Goal: Task Accomplishment & Management: Use online tool/utility

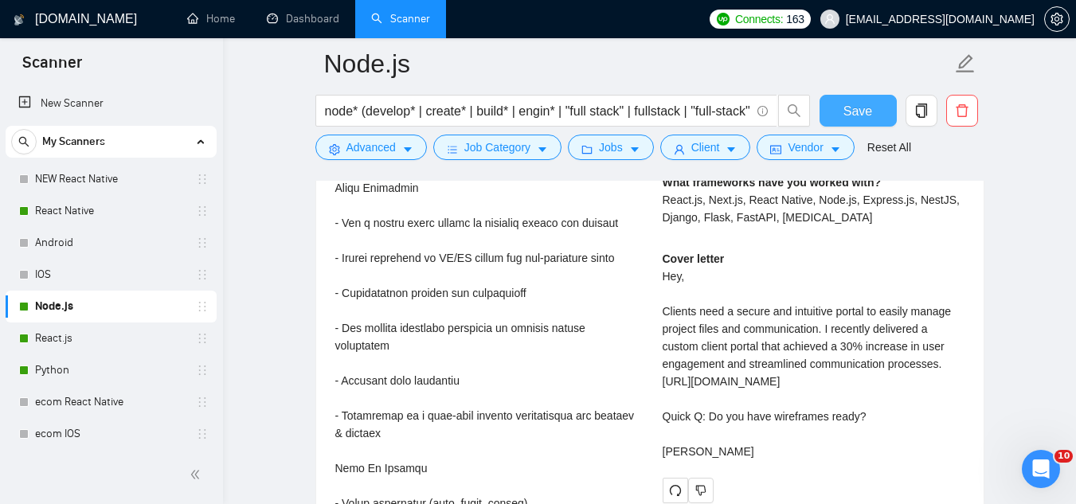
scroll to position [4061, 0]
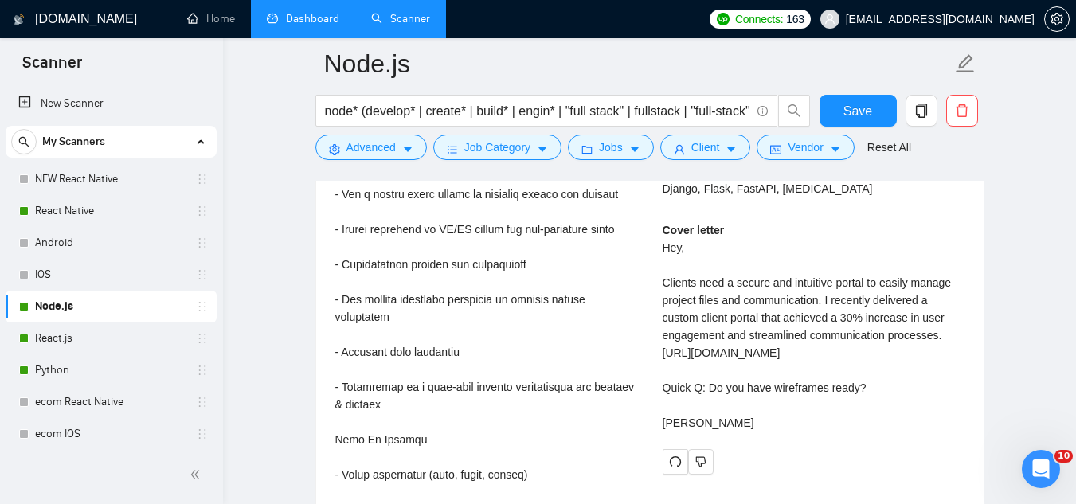
click at [298, 25] on link "Dashboard" at bounding box center [303, 19] width 72 height 14
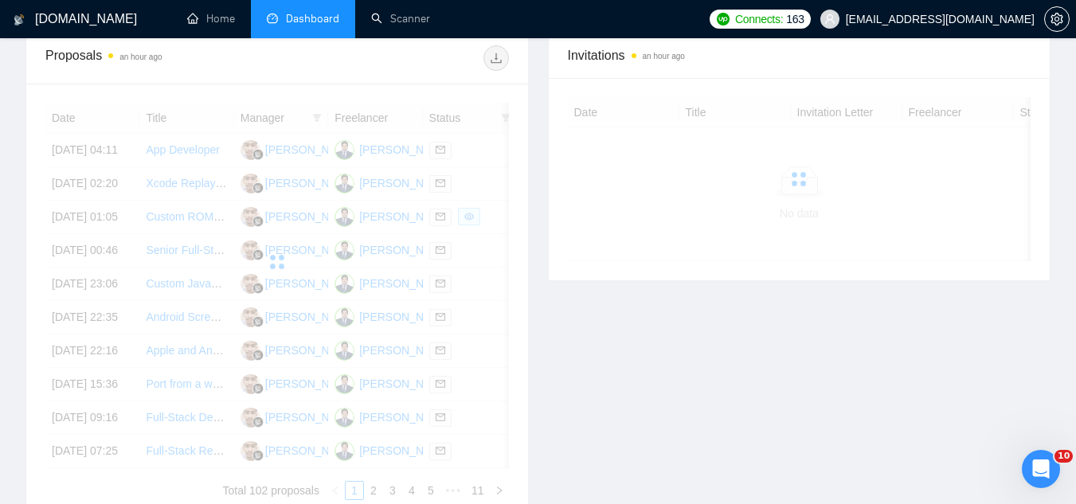
scroll to position [479, 0]
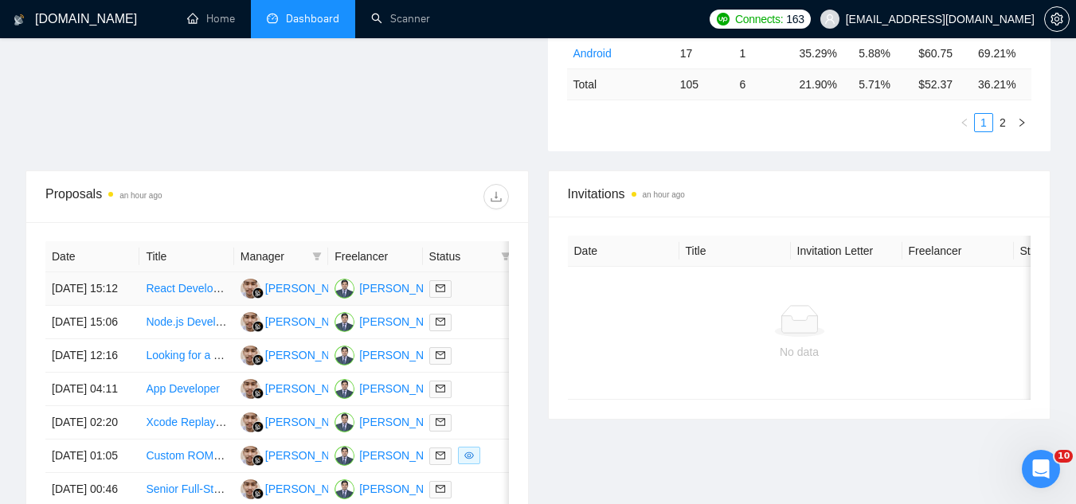
click at [180, 306] on td "React Developer Needed for Financial Calculators" at bounding box center [186, 288] width 94 height 33
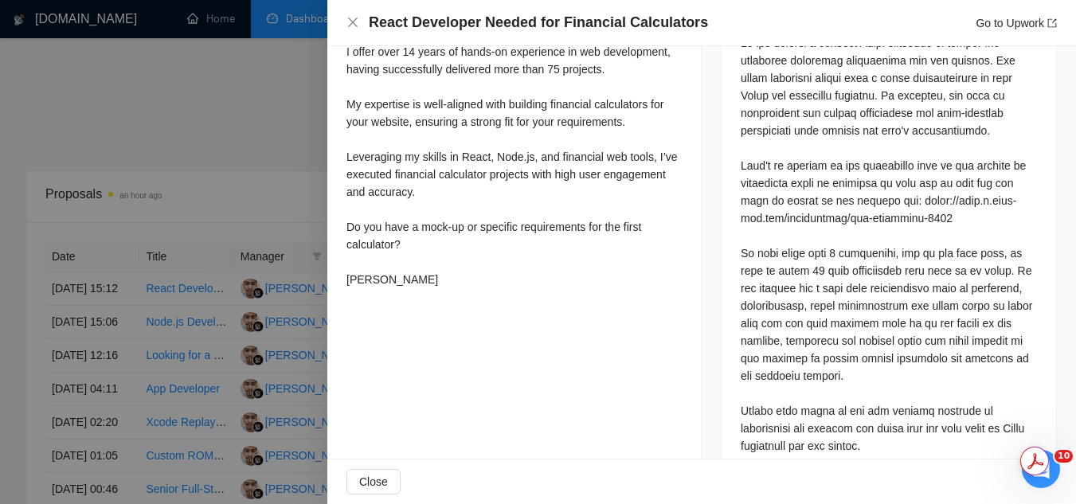
scroll to position [796, 0]
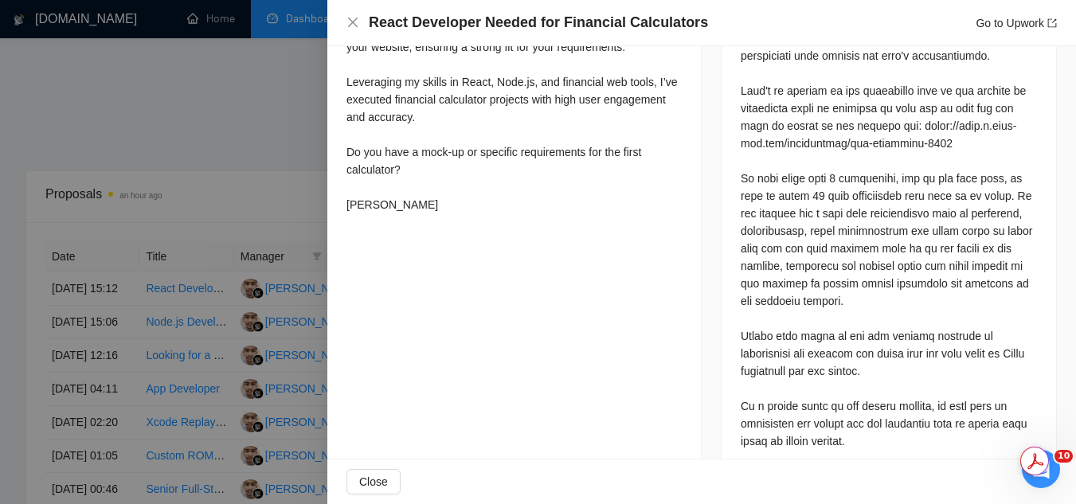
click at [273, 176] on div at bounding box center [538, 252] width 1076 height 504
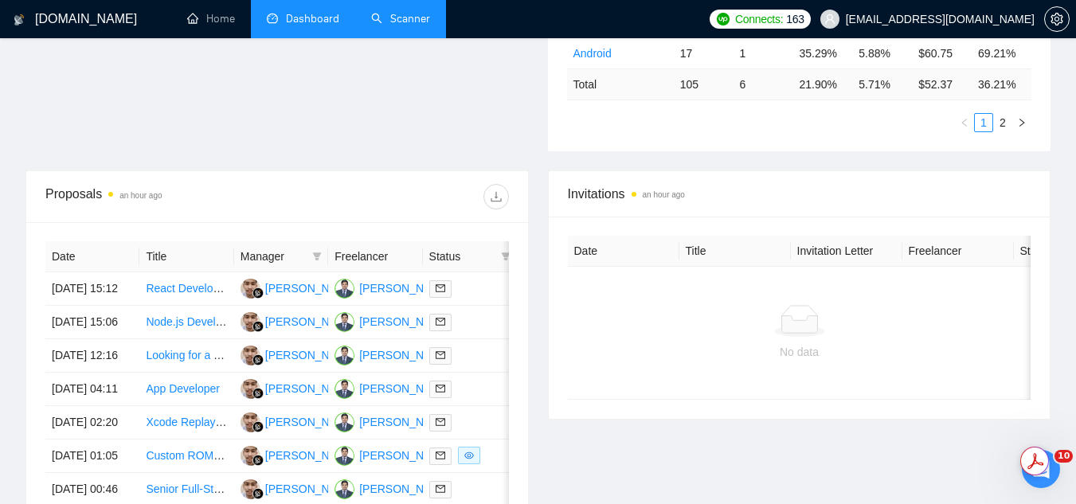
click at [409, 18] on link "Scanner" at bounding box center [400, 19] width 59 height 14
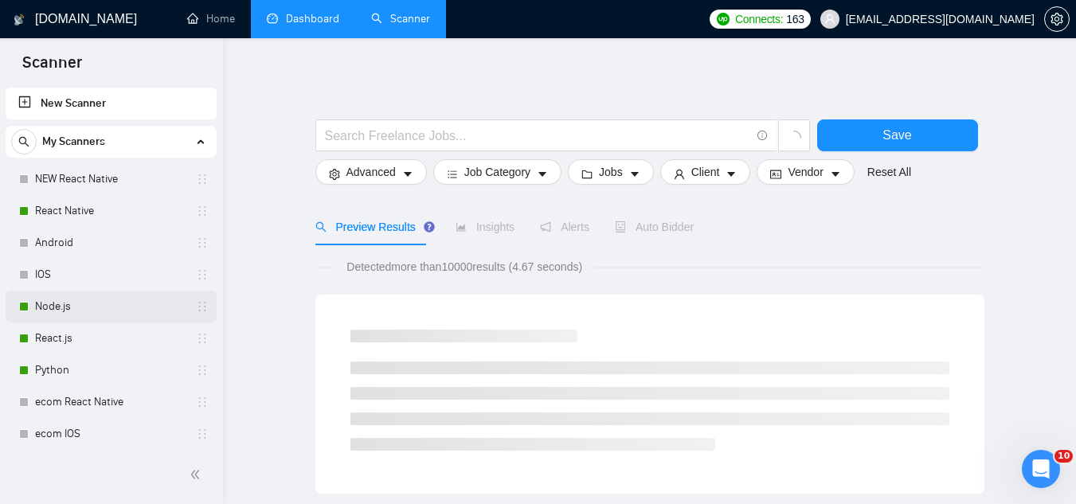
click at [44, 313] on link "Node.js" at bounding box center [110, 307] width 151 height 32
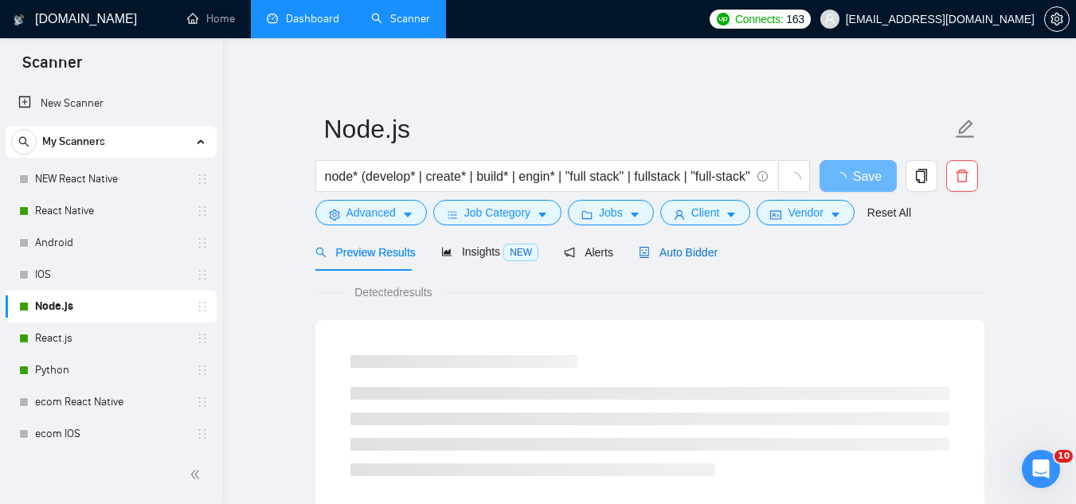
click at [678, 259] on span "Auto Bidder" at bounding box center [678, 252] width 79 height 13
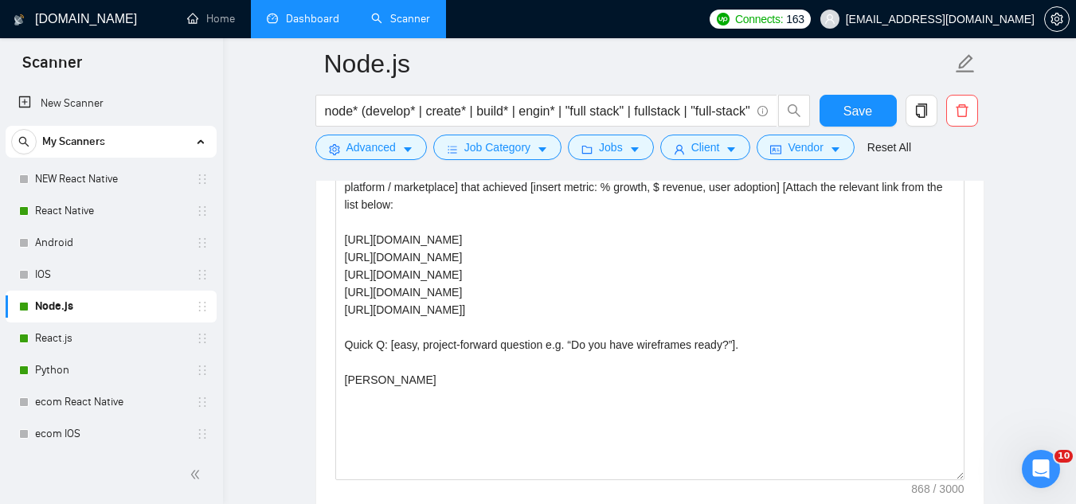
scroll to position [1991, 0]
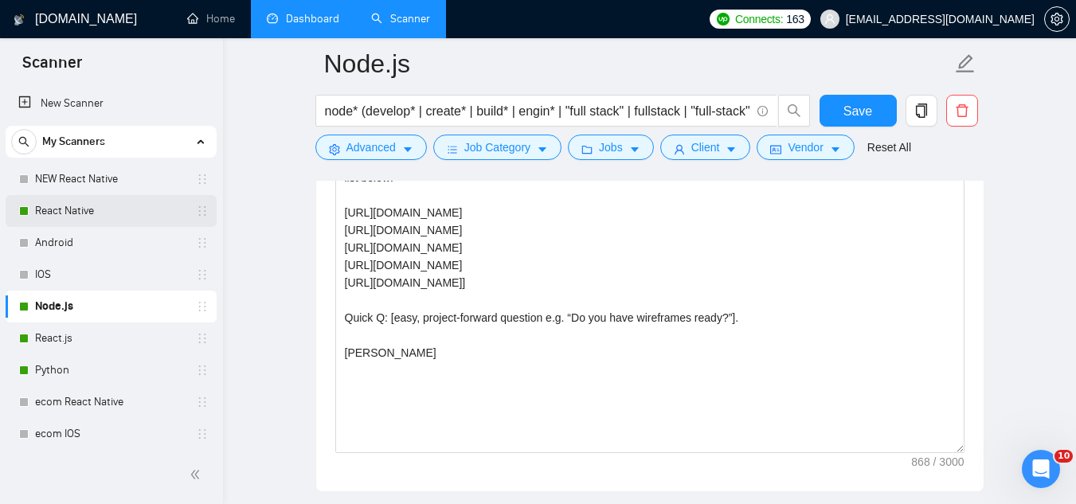
click at [120, 214] on link "React Native" at bounding box center [110, 211] width 151 height 32
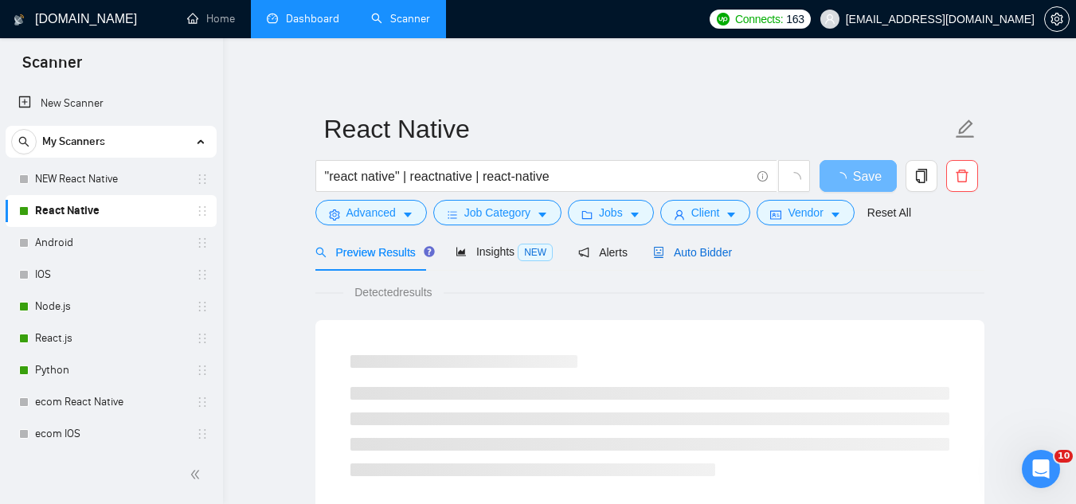
click at [686, 252] on span "Auto Bidder" at bounding box center [692, 252] width 79 height 13
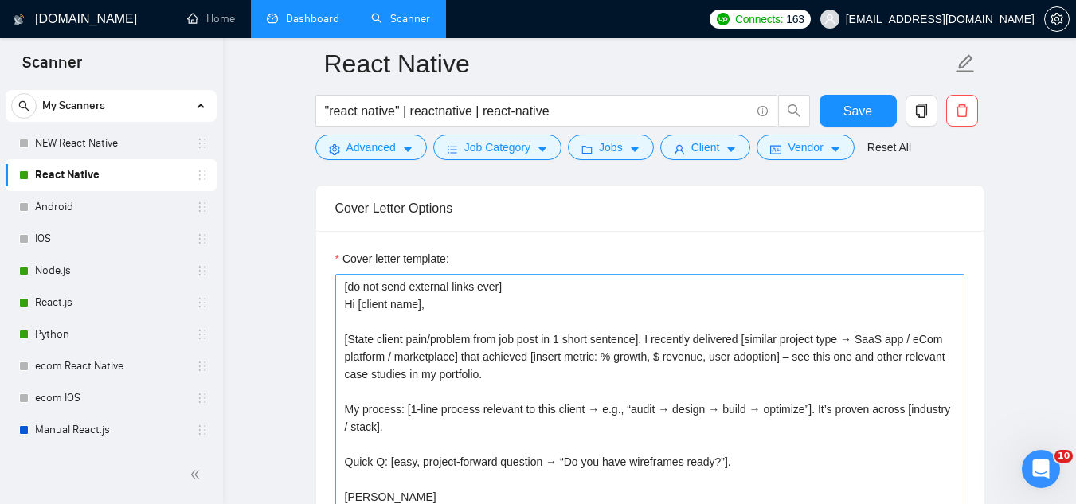
scroll to position [1832, 0]
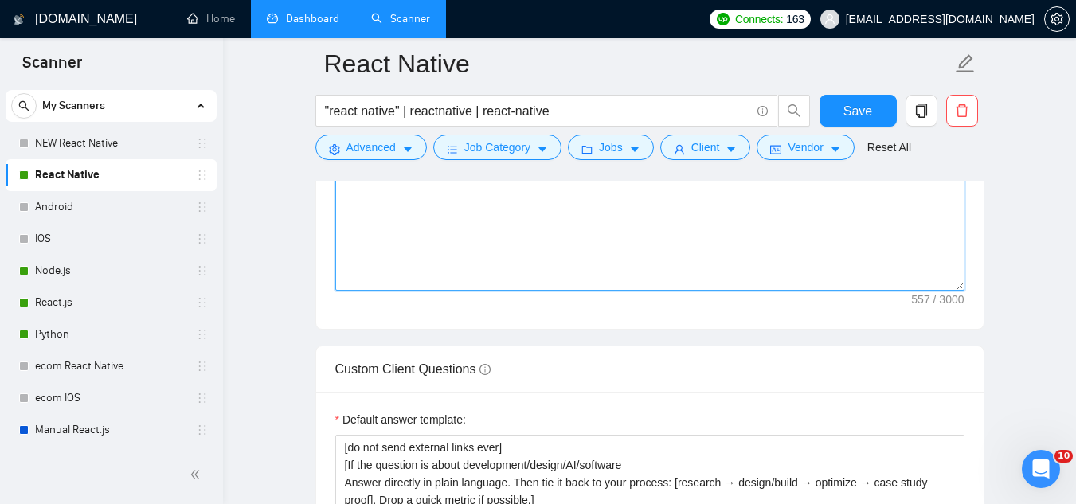
drag, startPoint x: 347, startPoint y: 263, endPoint x: 577, endPoint y: 221, distance: 233.8
click at [577, 221] on textarea "[do not send external links ever] Hi [client name], [State client pain/problem …" at bounding box center [649, 111] width 629 height 358
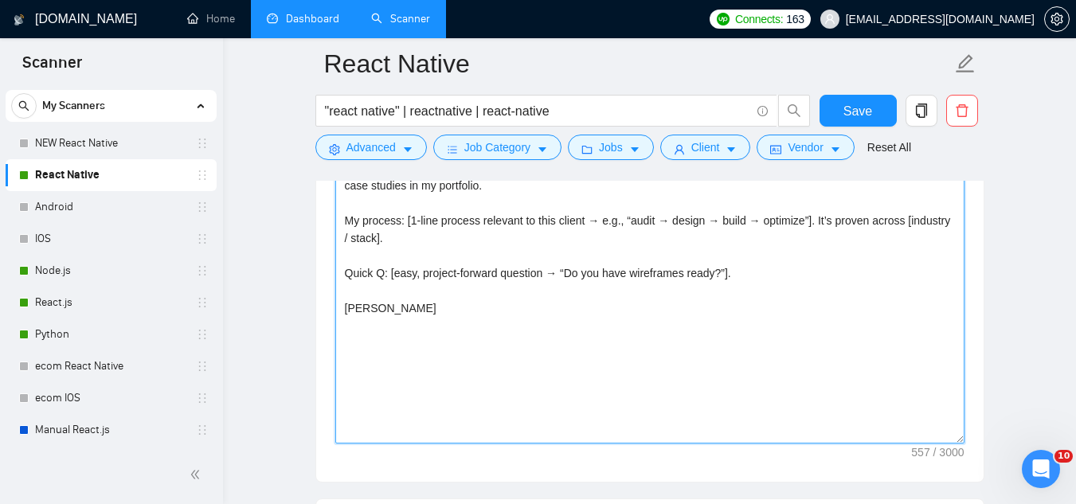
scroll to position [2020, 0]
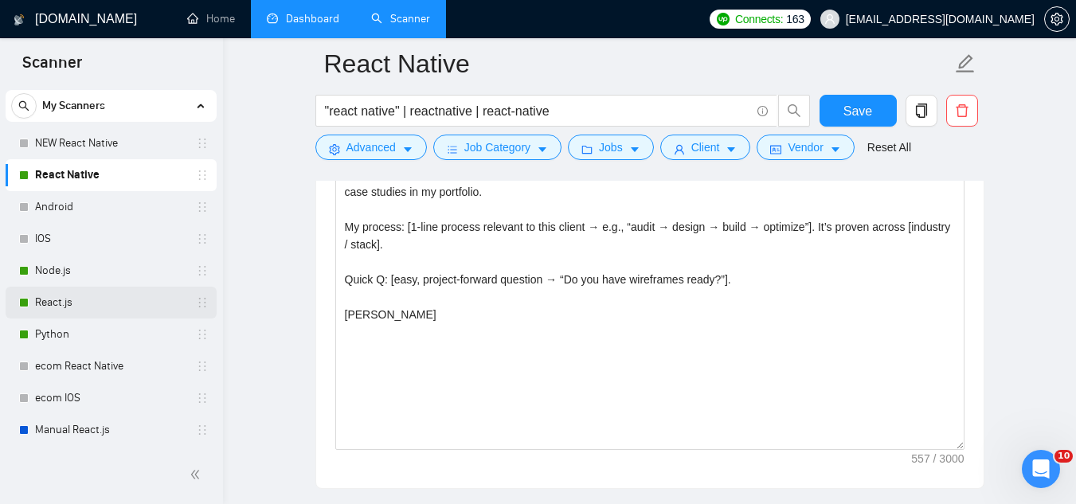
click at [84, 300] on link "React.js" at bounding box center [110, 303] width 151 height 32
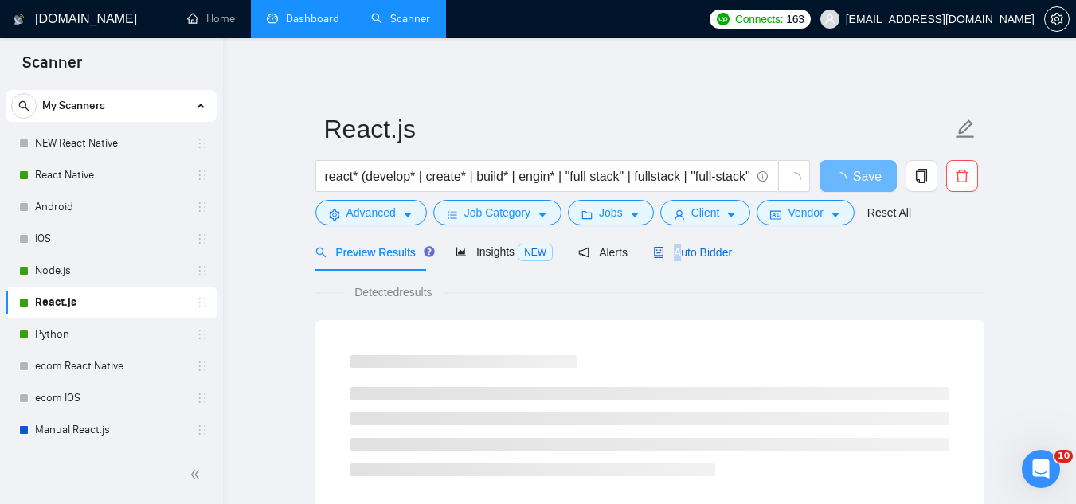
click at [671, 247] on span "Auto Bidder" at bounding box center [692, 252] width 79 height 13
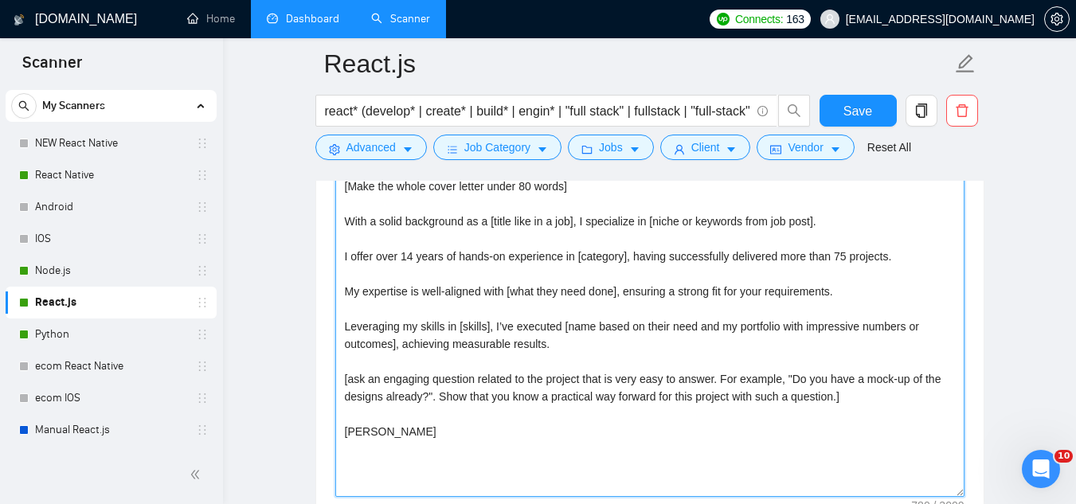
scroll to position [1991, 0]
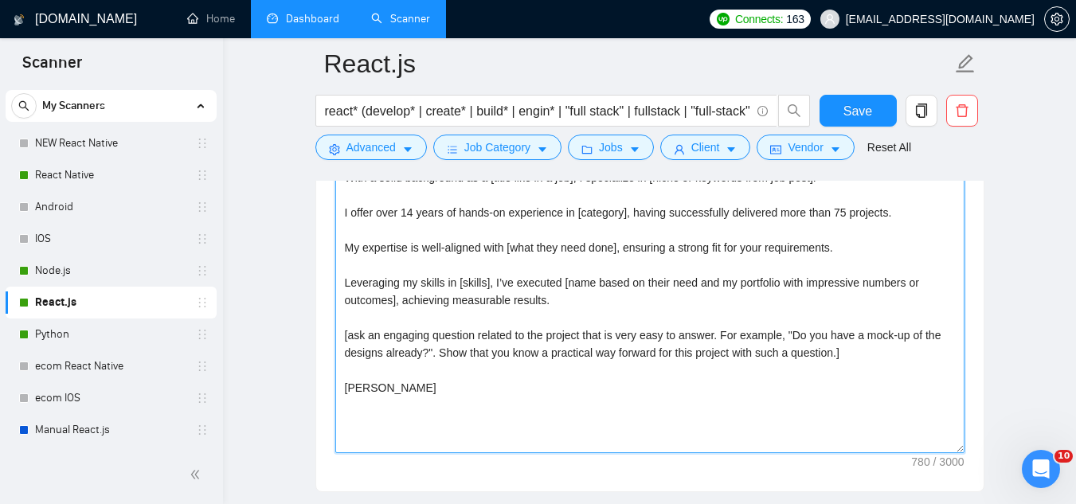
drag, startPoint x: 348, startPoint y: 270, endPoint x: 516, endPoint y: 390, distance: 206.6
click at [516, 390] on textarea "Hey [client name], [Make the whole cover letter under 80 words] With a solid ba…" at bounding box center [649, 274] width 629 height 358
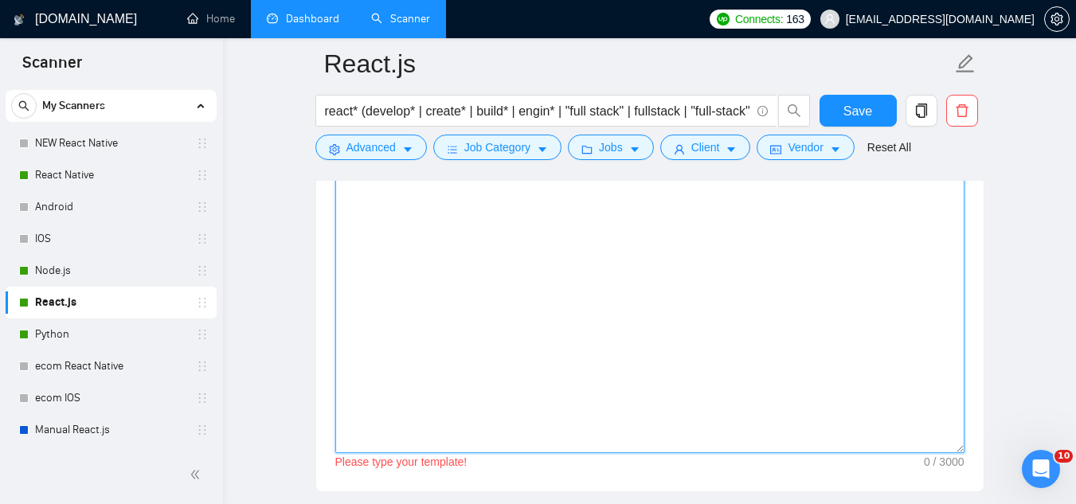
paste textarea "do not send external links ever] Hi [client name], [State client pain/problem f…"
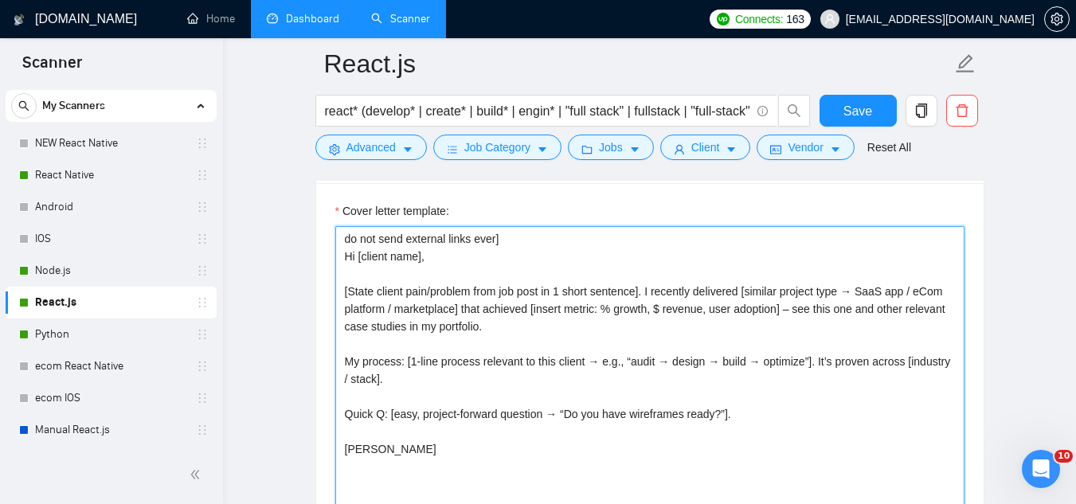
scroll to position [1832, 0]
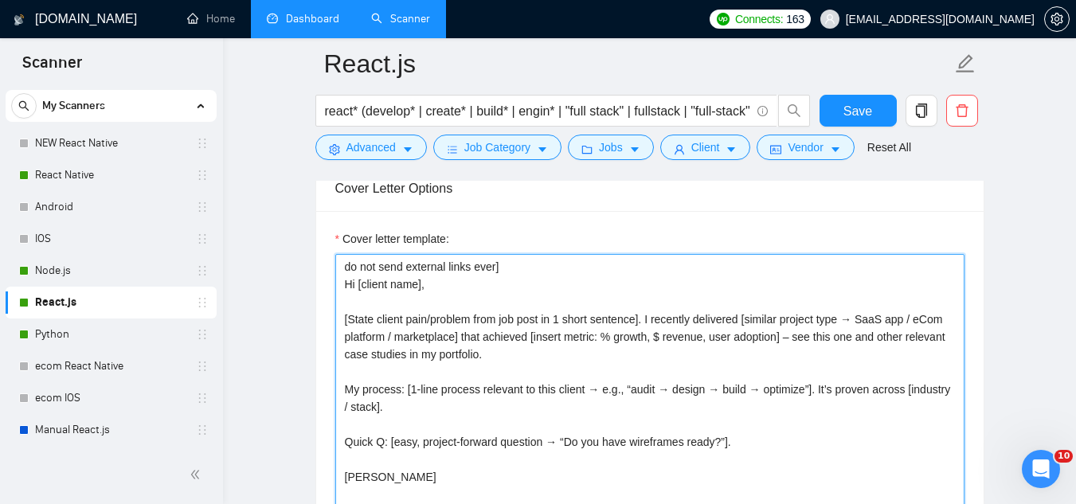
click at [542, 273] on textarea "do not send external links ever] Hi [client name], [State client pain/problem f…" at bounding box center [649, 433] width 629 height 358
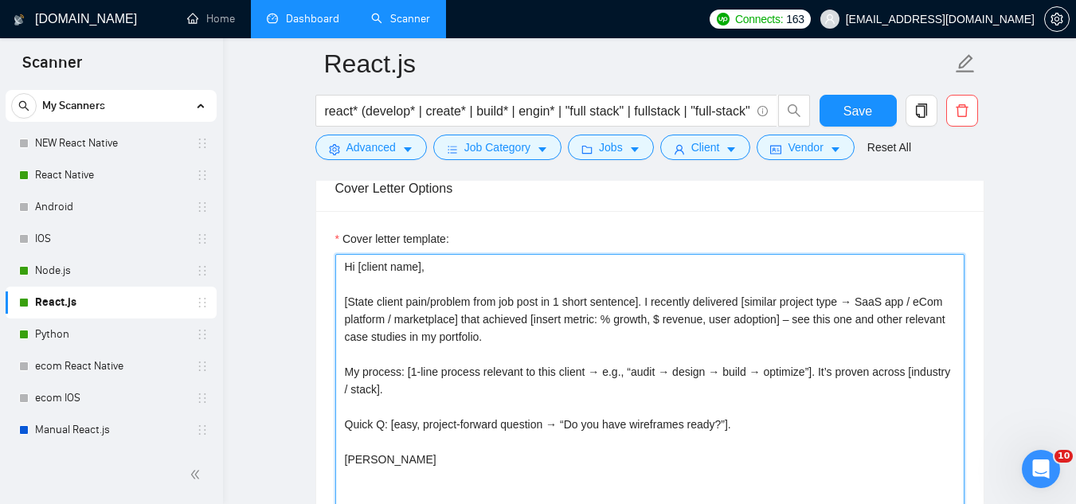
scroll to position [1911, 0]
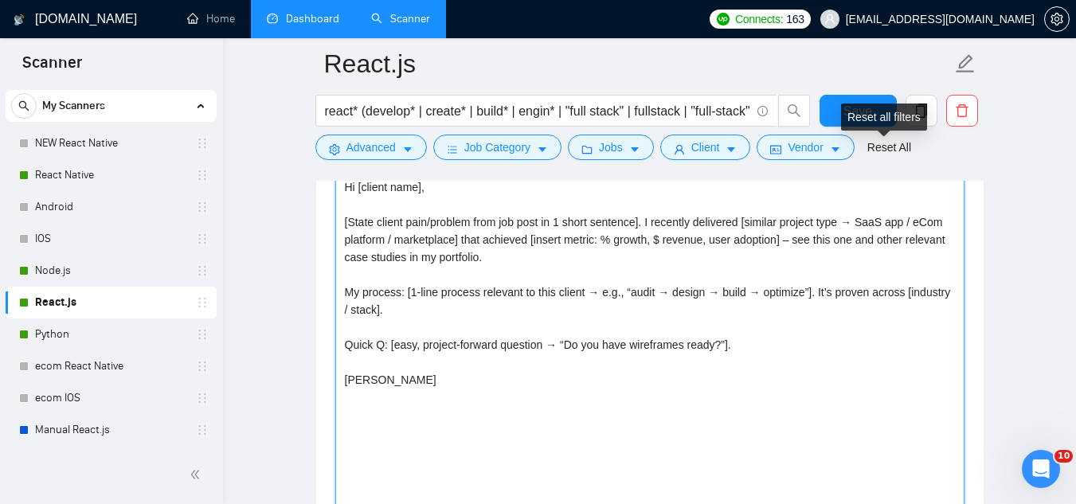
type textarea "Hi [client name], [State client pain/problem from job post in 1 short sentence]…"
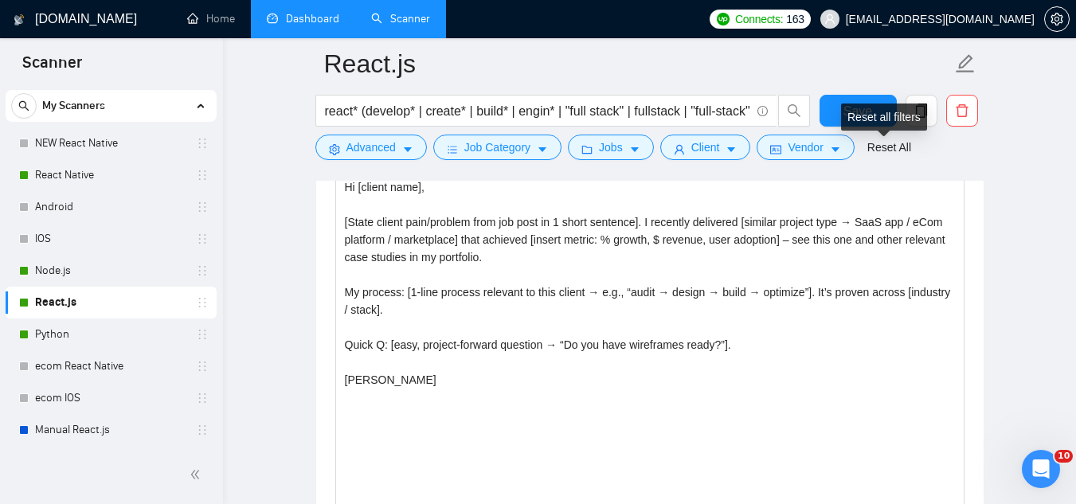
click at [855, 115] on div "Reset all filters" at bounding box center [884, 117] width 86 height 27
click at [846, 109] on span "Save" at bounding box center [857, 111] width 29 height 20
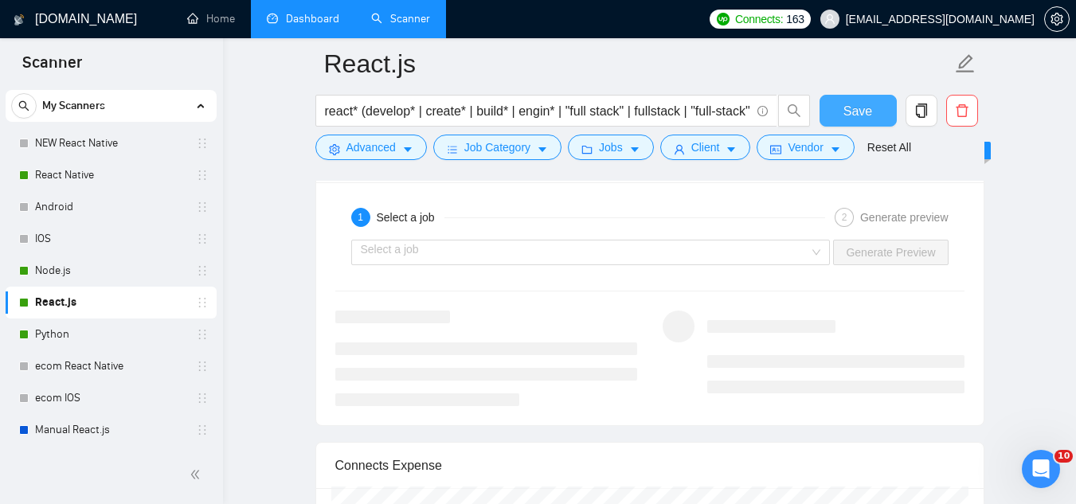
scroll to position [3265, 0]
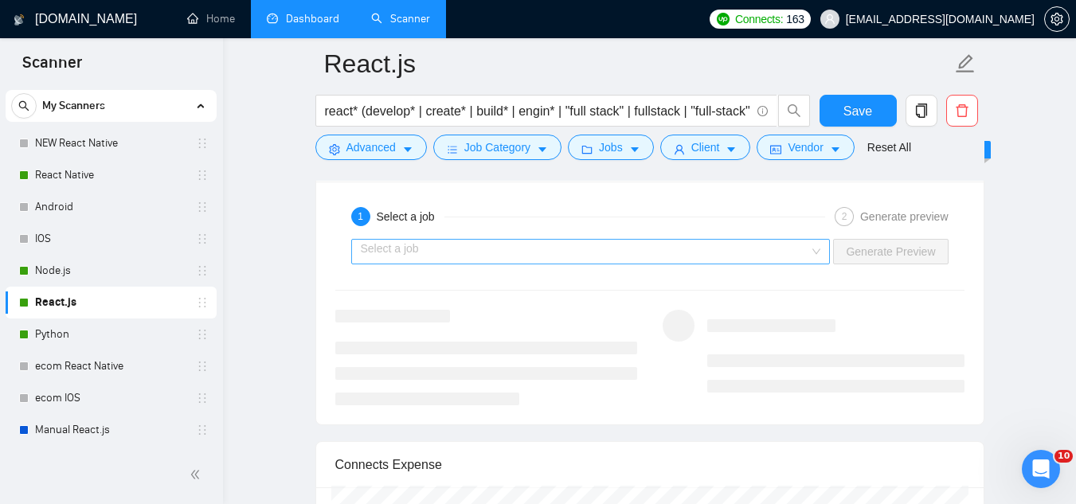
click at [628, 251] on input "search" at bounding box center [585, 252] width 449 height 24
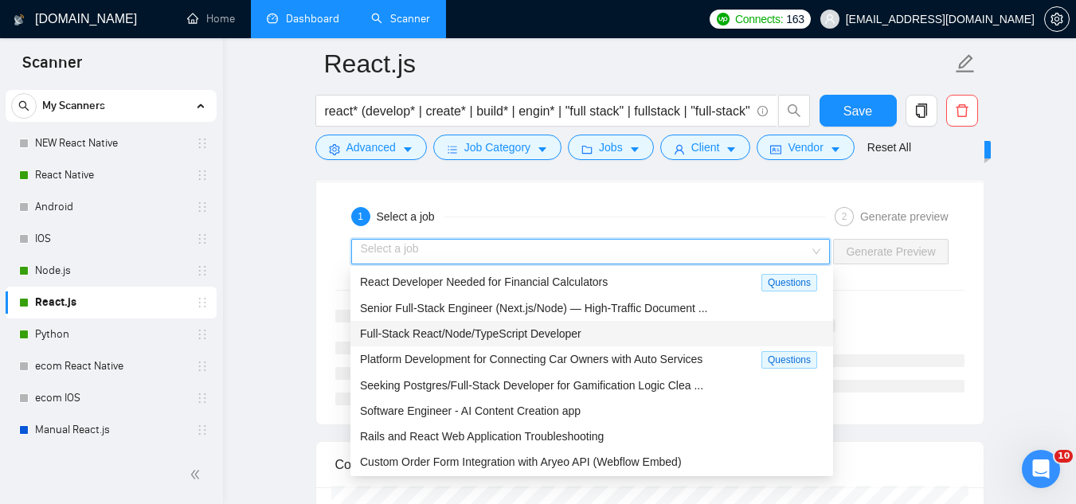
click at [624, 327] on div "Full-Stack React/Node/TypeScript Developer" at bounding box center [591, 334] width 463 height 18
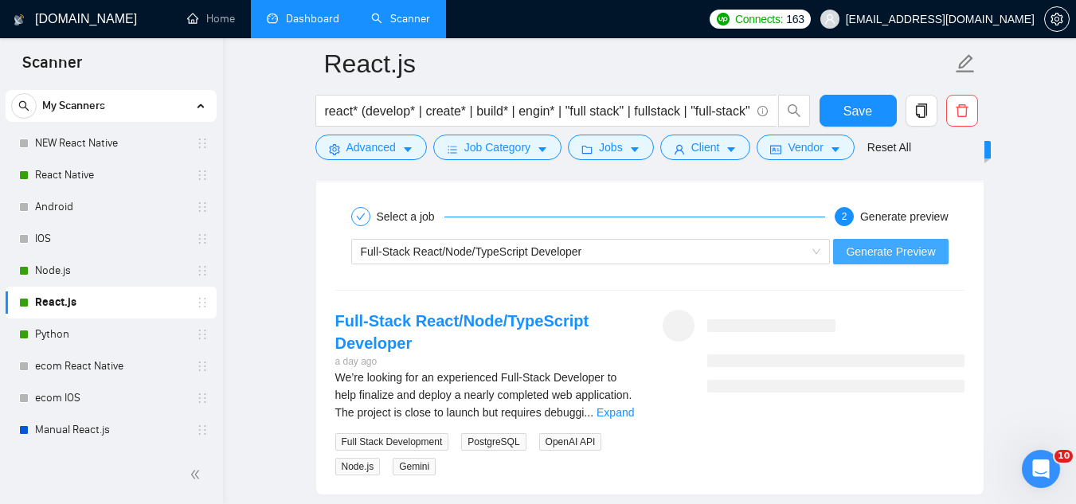
click at [849, 256] on span "Generate Preview" at bounding box center [890, 252] width 89 height 18
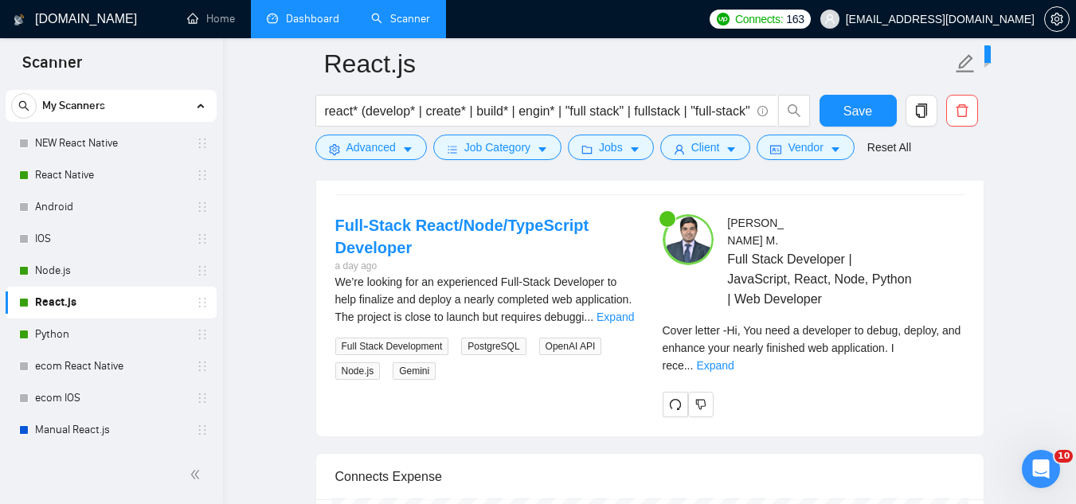
scroll to position [3345, 0]
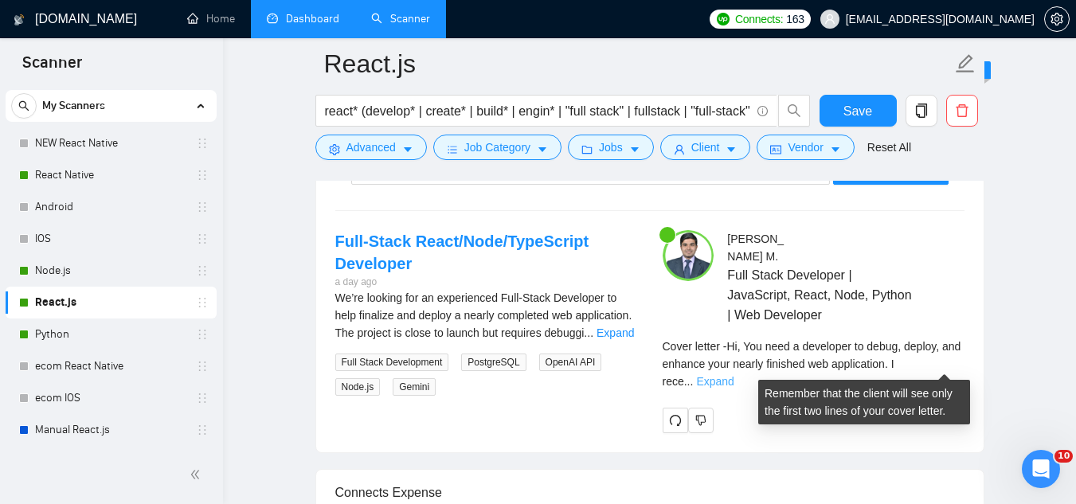
click at [733, 375] on link "Expand" at bounding box center [714, 381] width 37 height 13
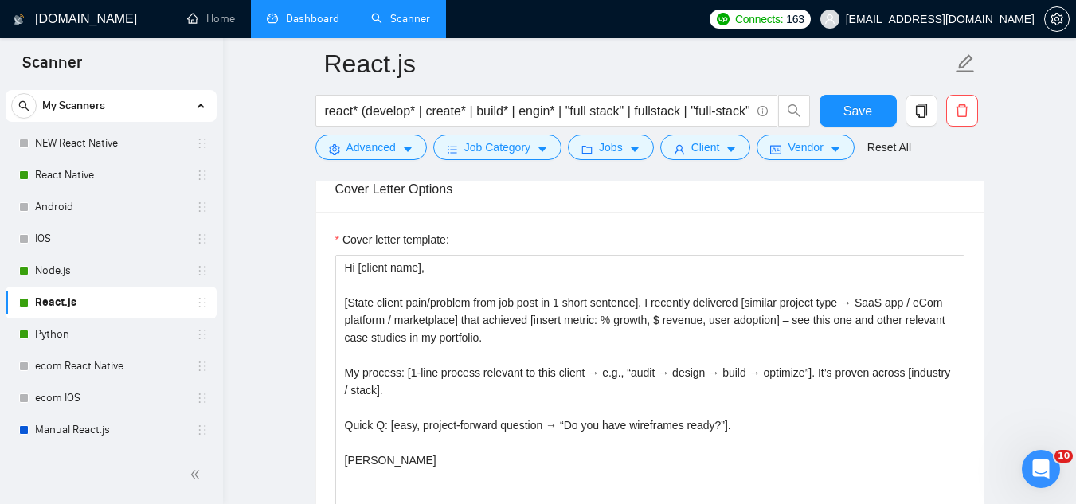
scroll to position [1832, 0]
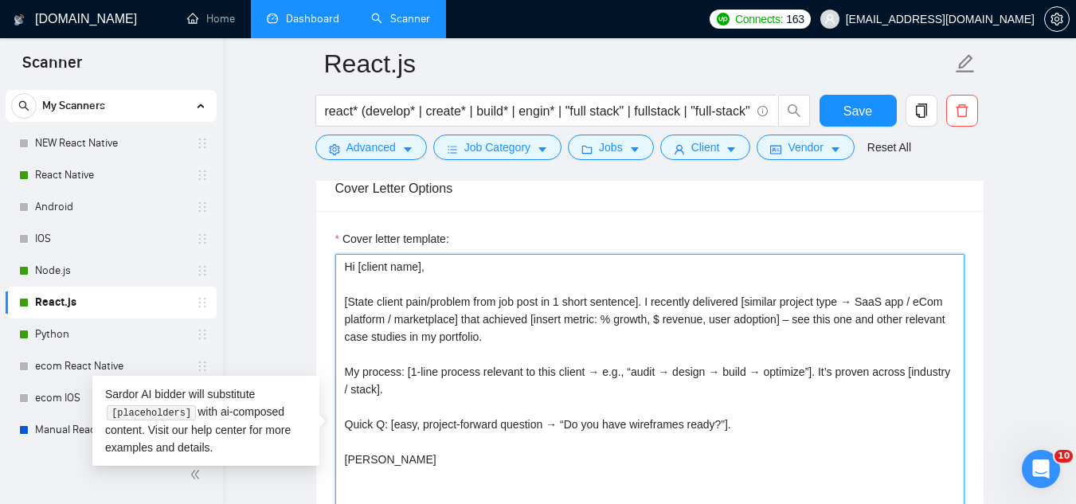
drag, startPoint x: 793, startPoint y: 323, endPoint x: 819, endPoint y: 338, distance: 30.3
click at [819, 338] on textarea "Hi [client name], [State client pain/problem from job post in 1 short sentence]…" at bounding box center [649, 433] width 629 height 358
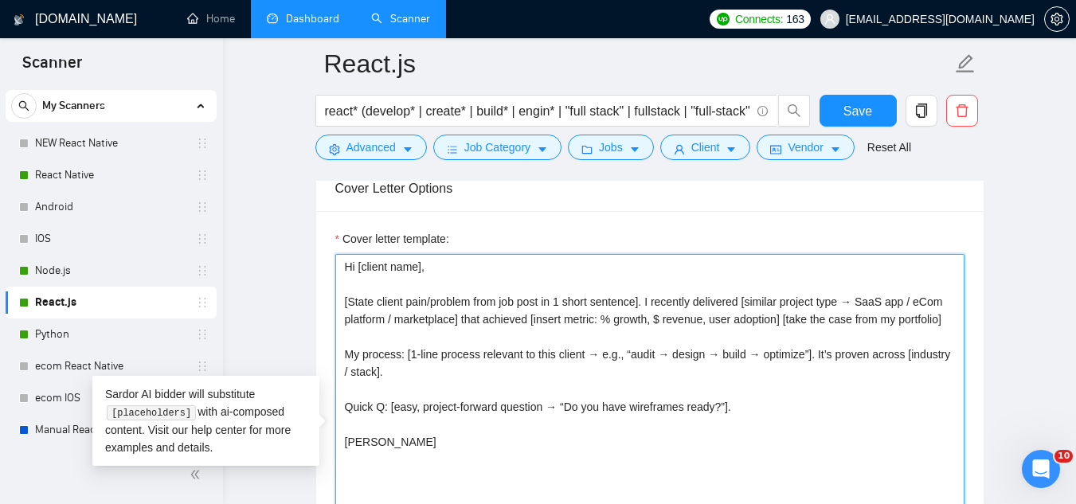
click at [830, 324] on textarea "Hi [client name], [State client pain/problem from job post in 1 short sentence]…" at bounding box center [649, 433] width 629 height 358
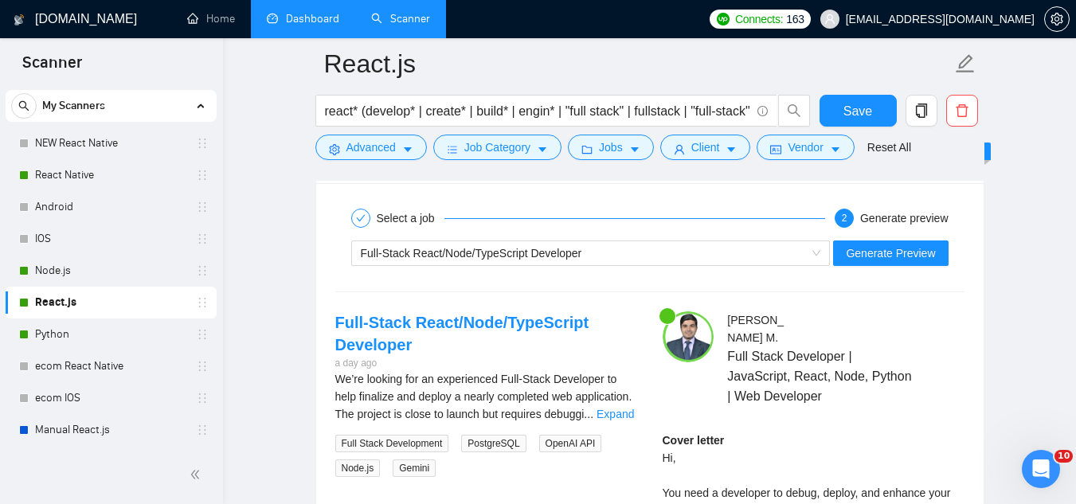
scroll to position [3265, 0]
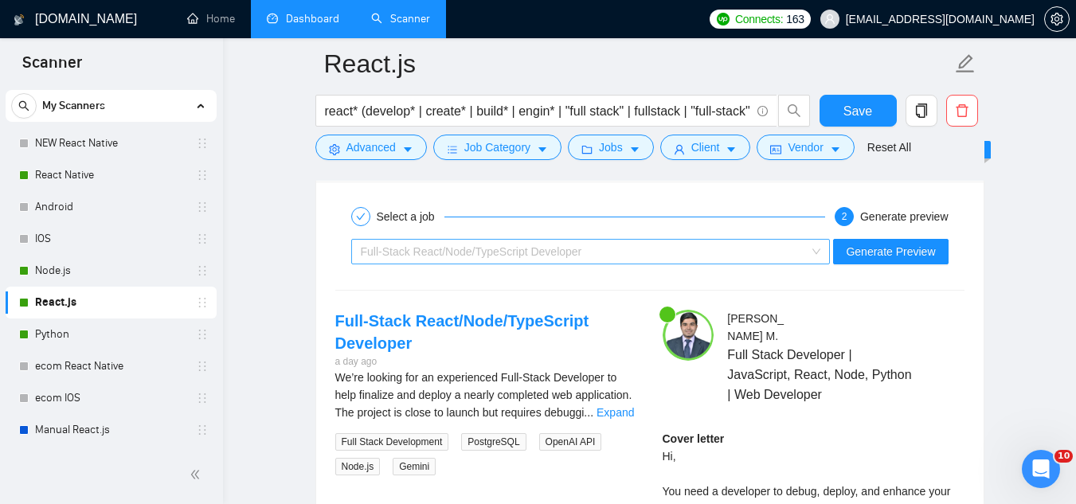
click at [632, 258] on div "Full-Stack React/Node/TypeScript Developer" at bounding box center [584, 252] width 446 height 24
type textarea "Hi [client name], [State client pain/problem from job post in 1 short sentence]…"
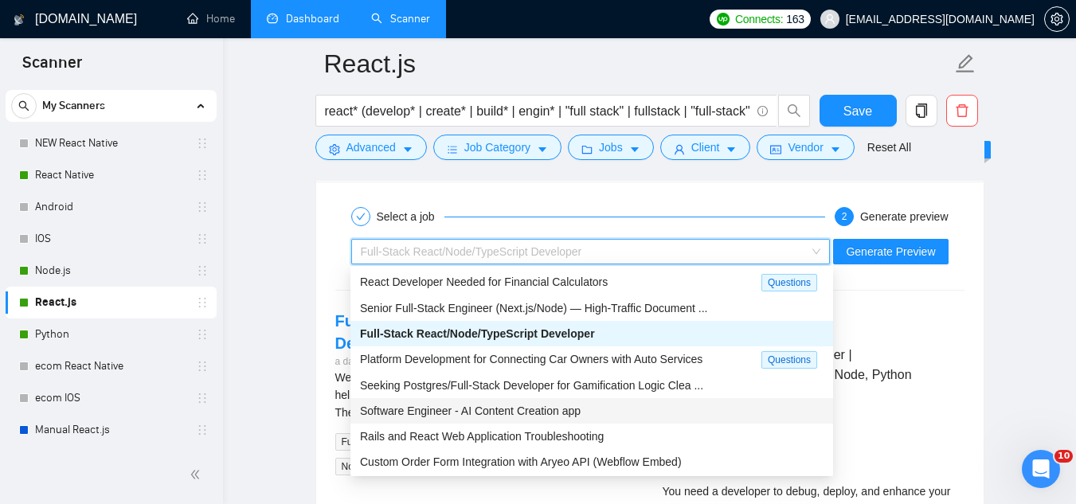
click at [604, 407] on div "Software Engineer - AI Content Creation app" at bounding box center [591, 411] width 463 height 18
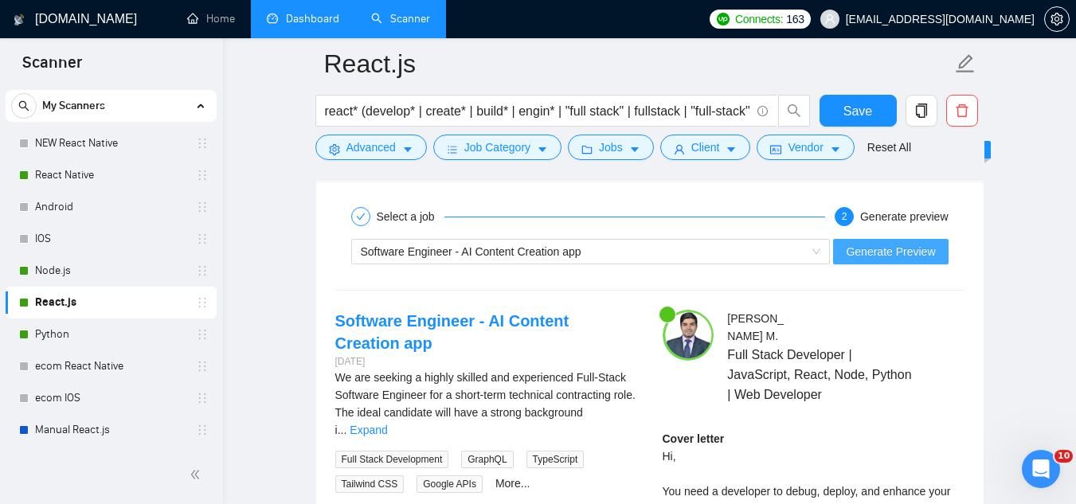
click at [858, 250] on span "Generate Preview" at bounding box center [890, 252] width 89 height 18
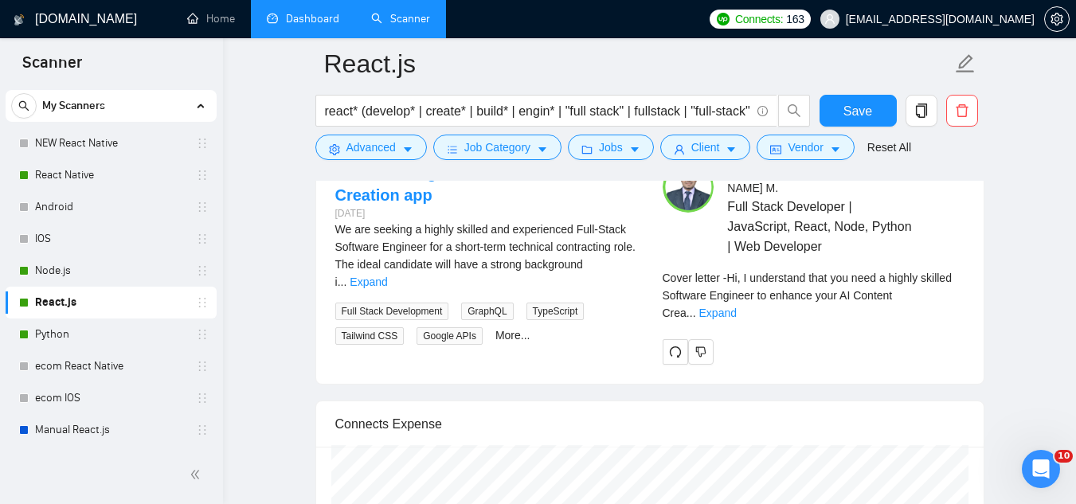
scroll to position [3424, 0]
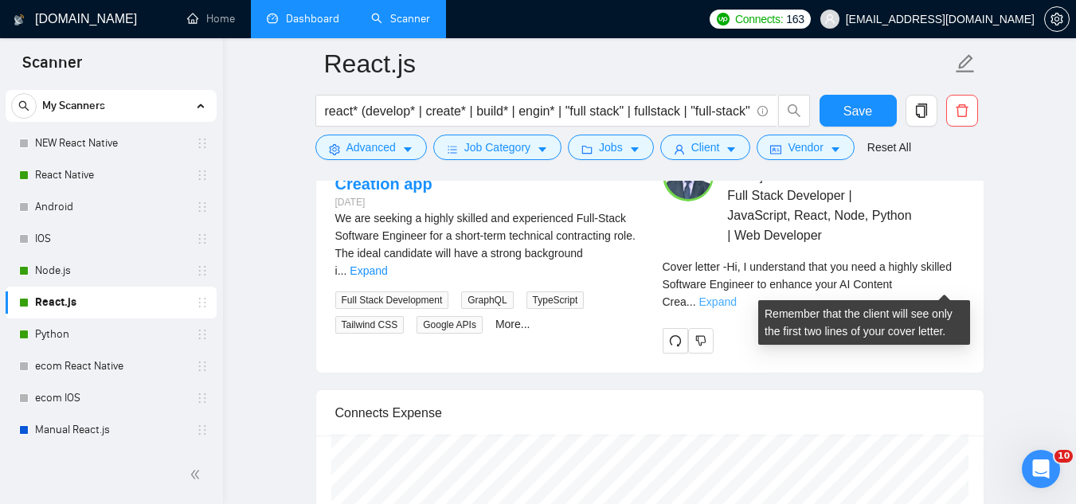
click at [737, 295] on link "Expand" at bounding box center [717, 301] width 37 height 13
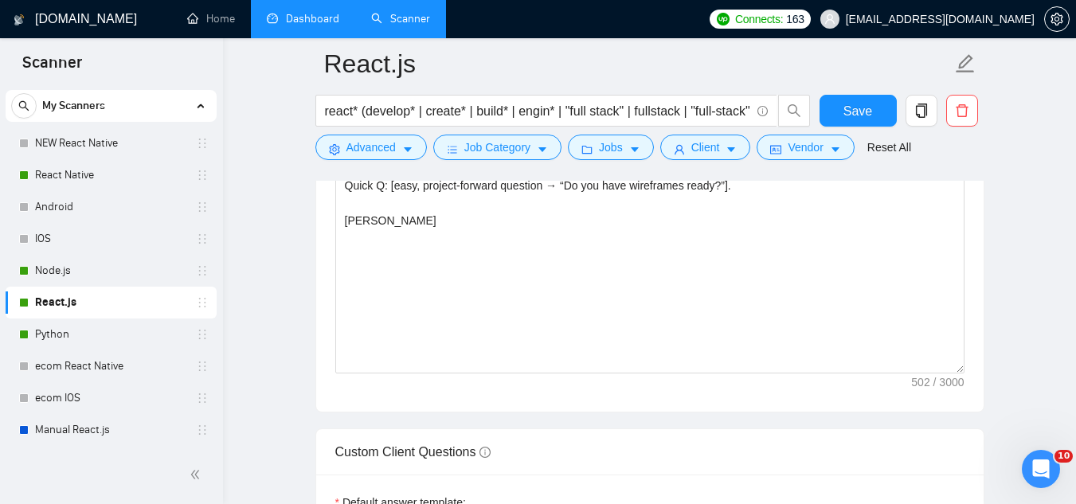
scroll to position [1911, 0]
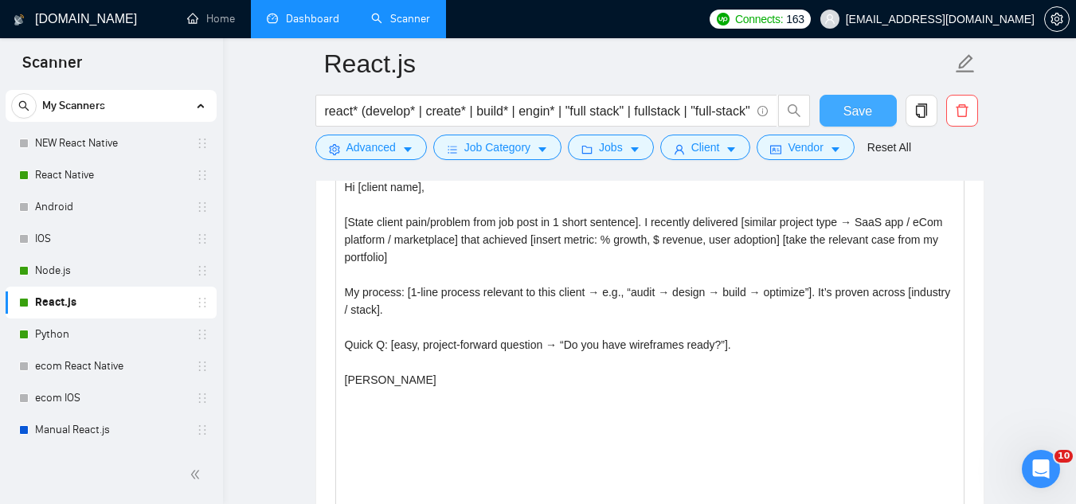
click at [844, 112] on span "Save" at bounding box center [857, 111] width 29 height 20
click at [80, 341] on link "Python" at bounding box center [110, 335] width 151 height 32
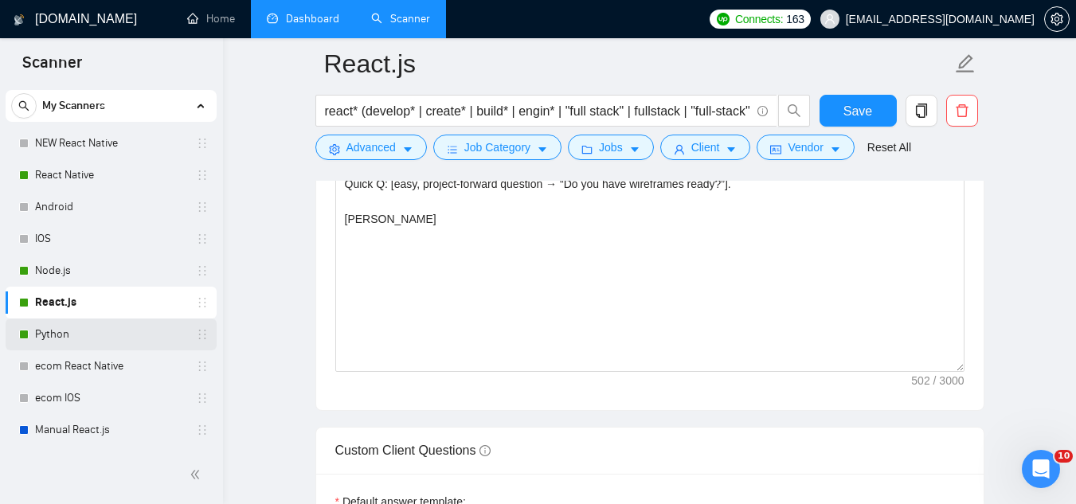
click at [100, 328] on link "Python" at bounding box center [110, 335] width 151 height 32
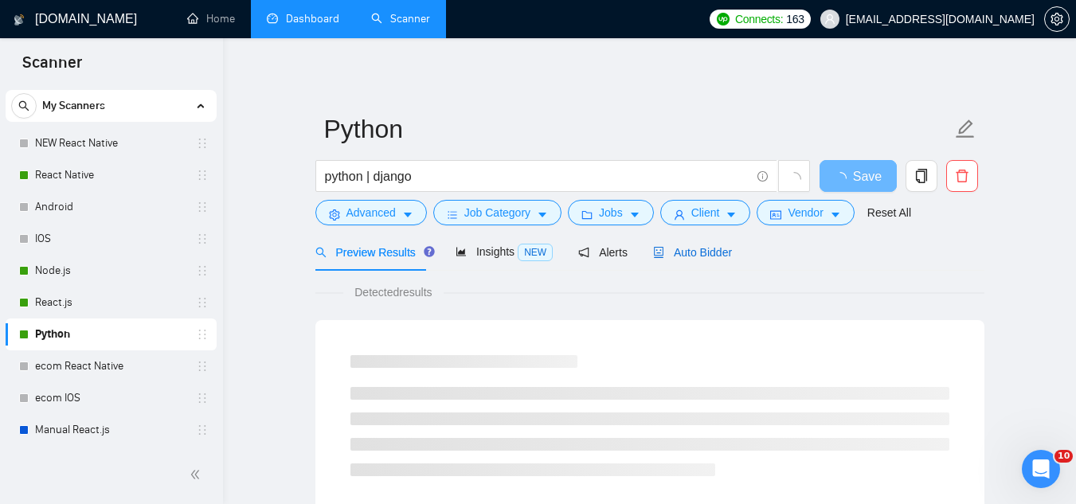
click at [693, 246] on span "Auto Bidder" at bounding box center [692, 252] width 79 height 13
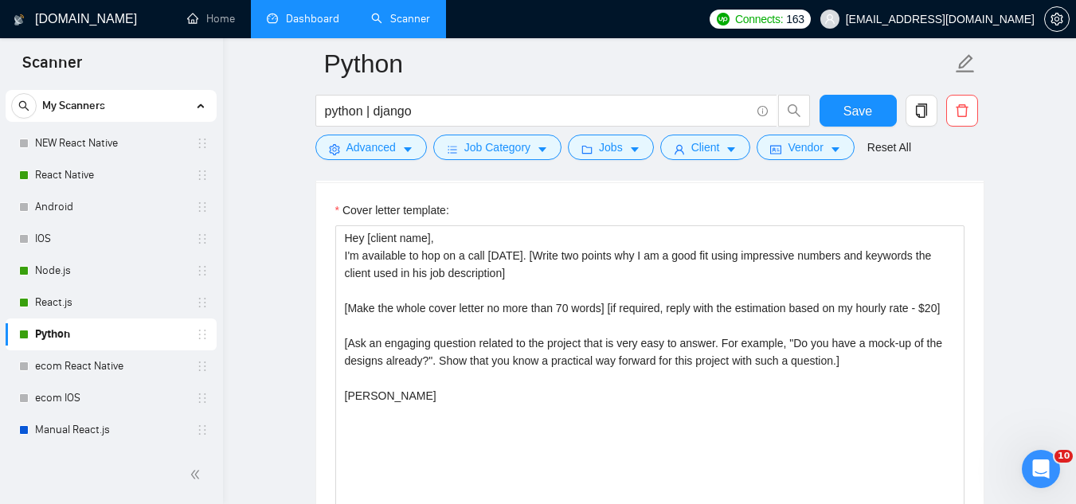
scroll to position [1832, 0]
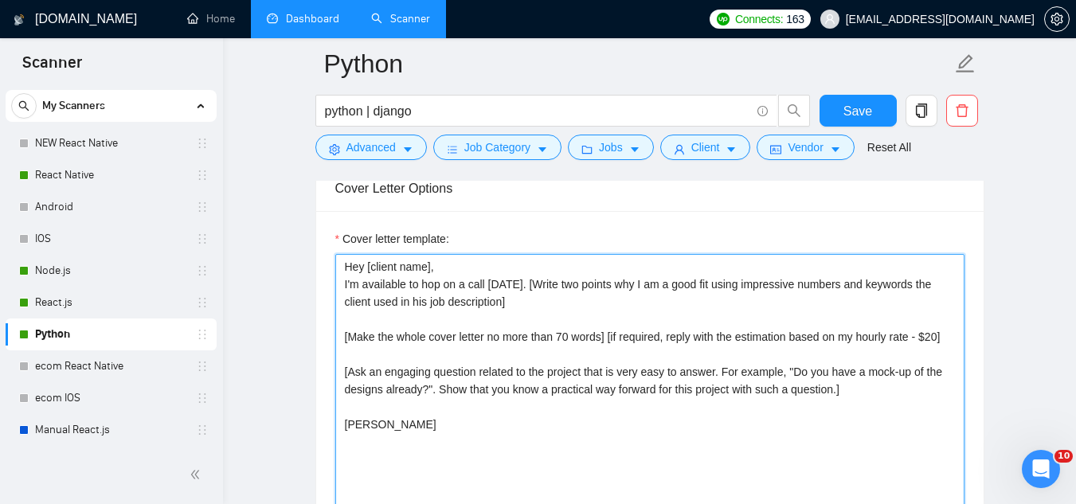
click at [939, 335] on textarea "Hey [client name], I'm available to hop on a call [DATE]. [Write two points why…" at bounding box center [649, 433] width 629 height 358
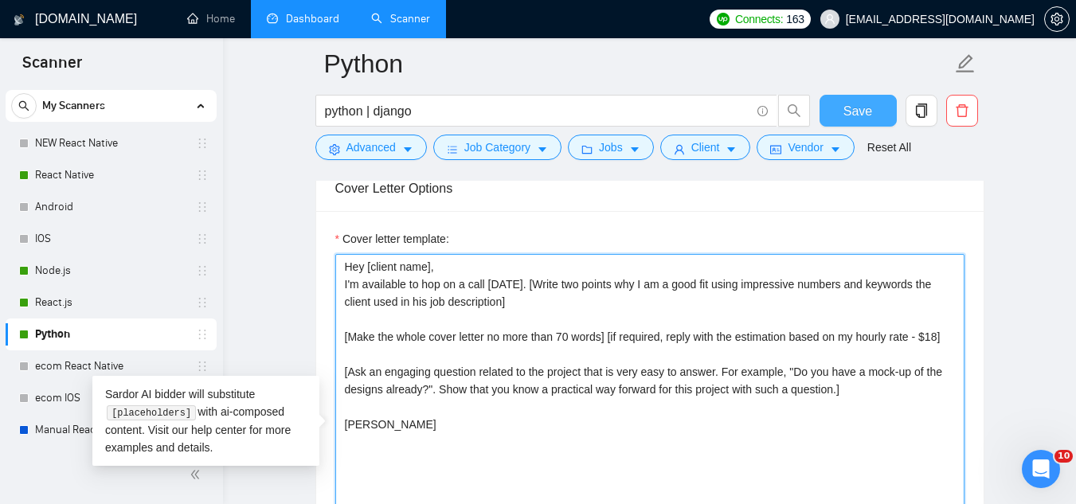
type textarea "Hey [client name], I'm available to hop on a call [DATE]. [Write two points why…"
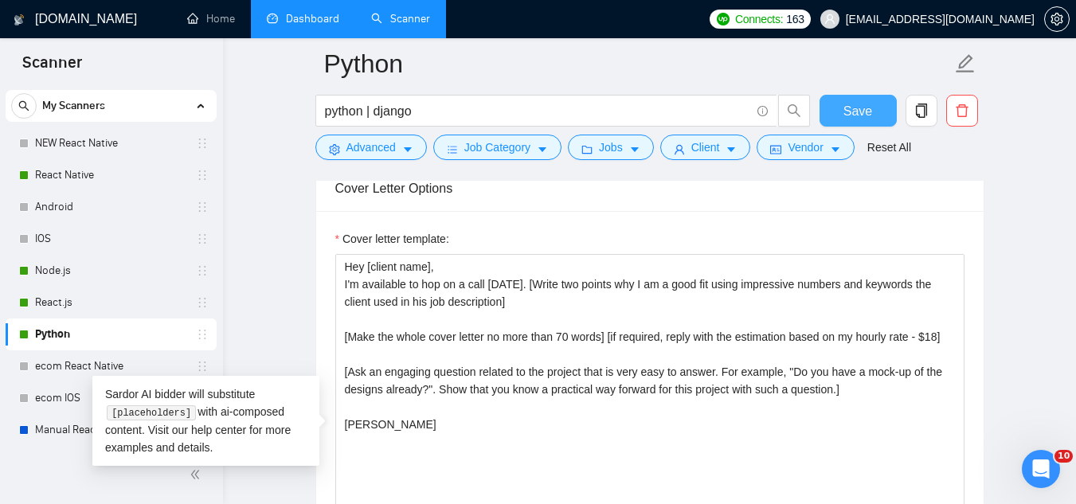
click at [862, 116] on span "Save" at bounding box center [857, 111] width 29 height 20
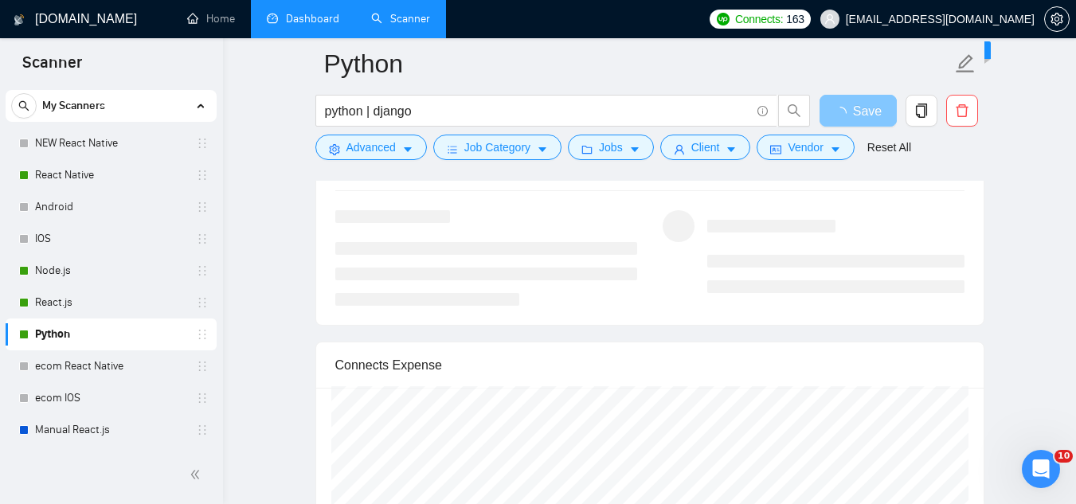
scroll to position [3265, 0]
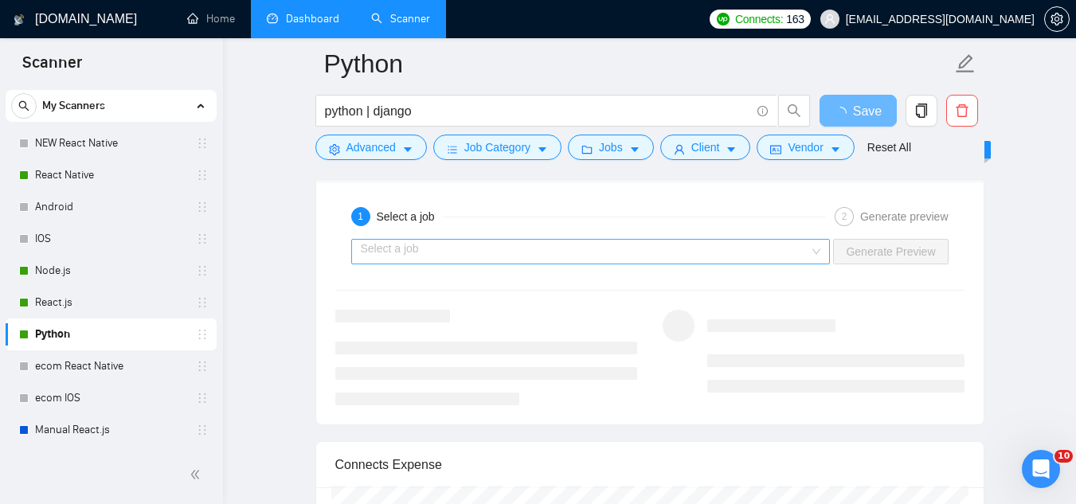
click at [609, 254] on input "search" at bounding box center [585, 252] width 449 height 24
click at [689, 256] on input "search" at bounding box center [585, 252] width 449 height 24
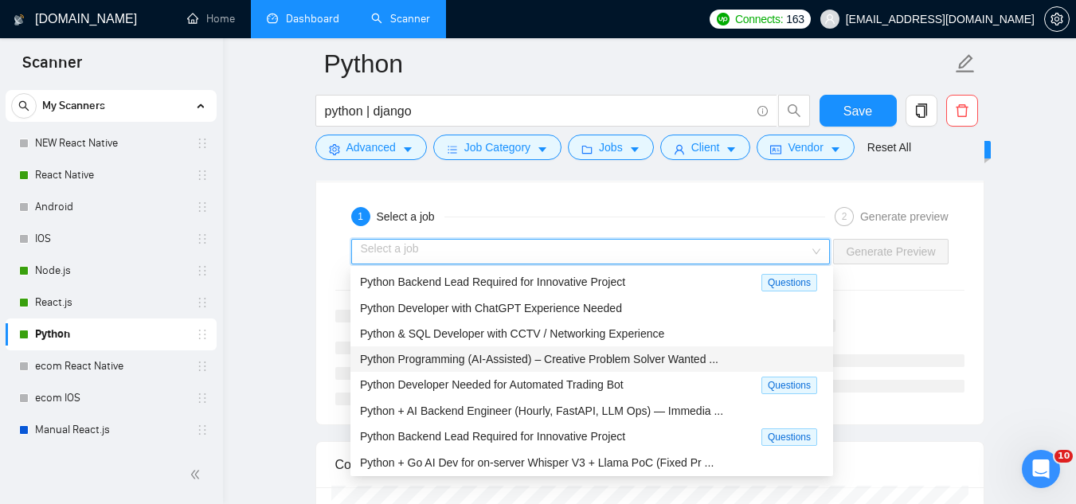
click at [605, 355] on span "Python Programming (AI-Assisted) – Creative Problem Solver Wanted ..." at bounding box center [539, 359] width 358 height 13
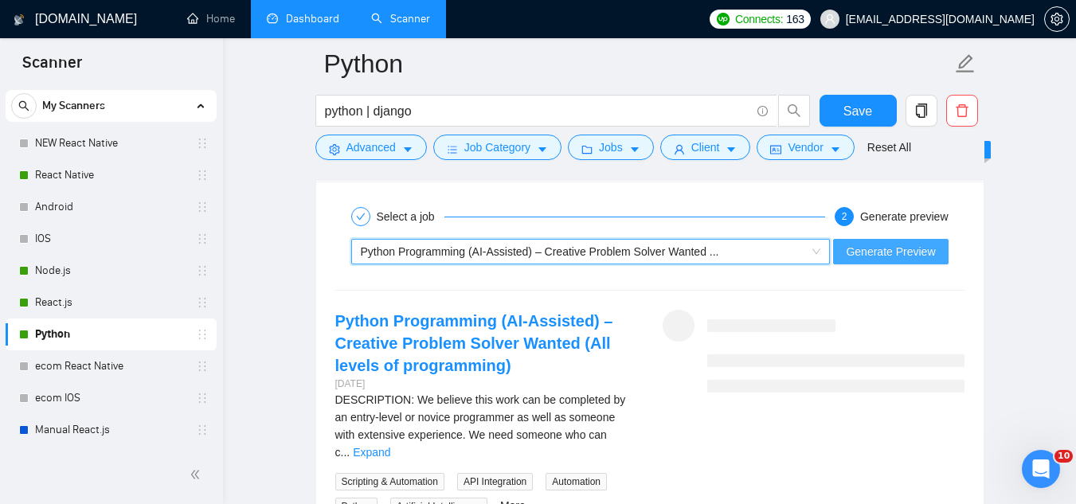
click at [895, 249] on span "Generate Preview" at bounding box center [890, 252] width 89 height 18
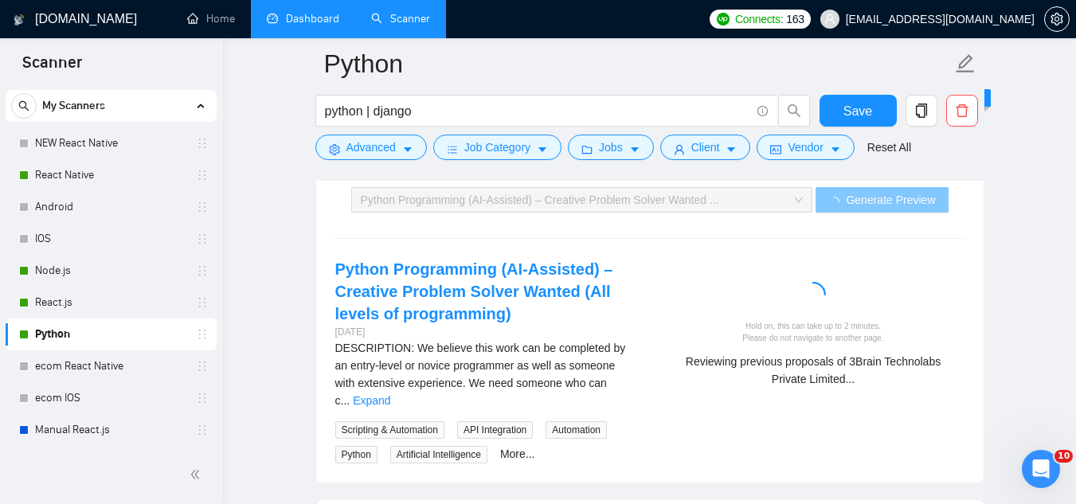
scroll to position [3345, 0]
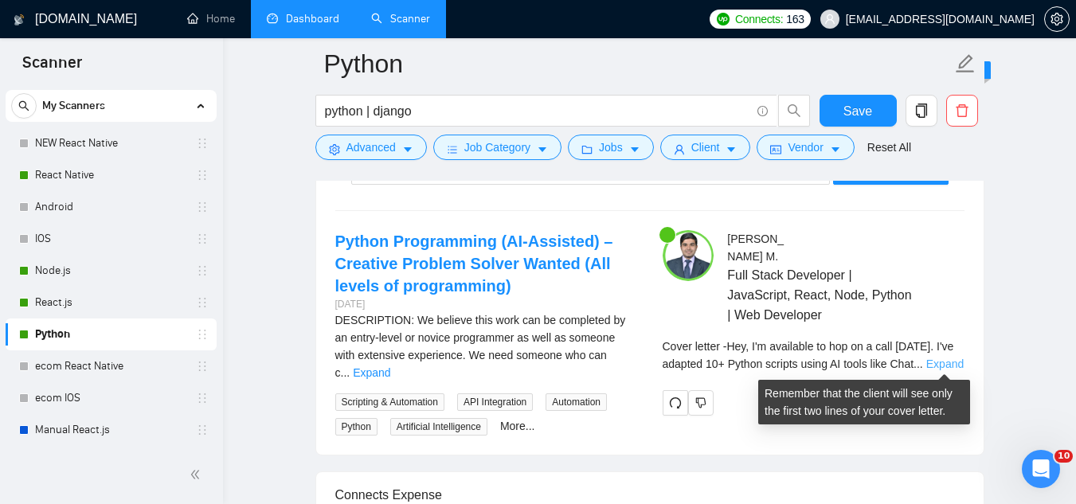
click at [929, 358] on link "Expand" at bounding box center [944, 364] width 37 height 13
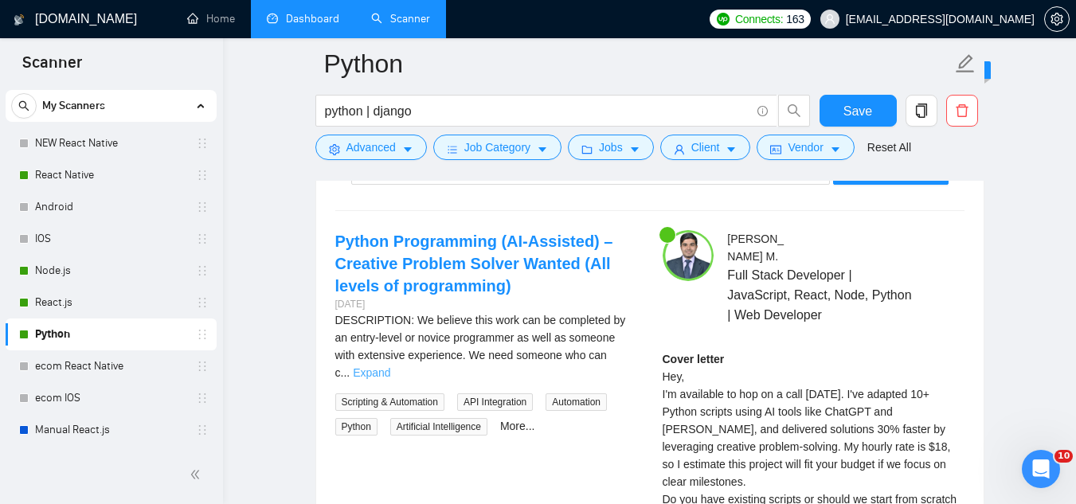
click at [390, 366] on link "Expand" at bounding box center [371, 372] width 37 height 13
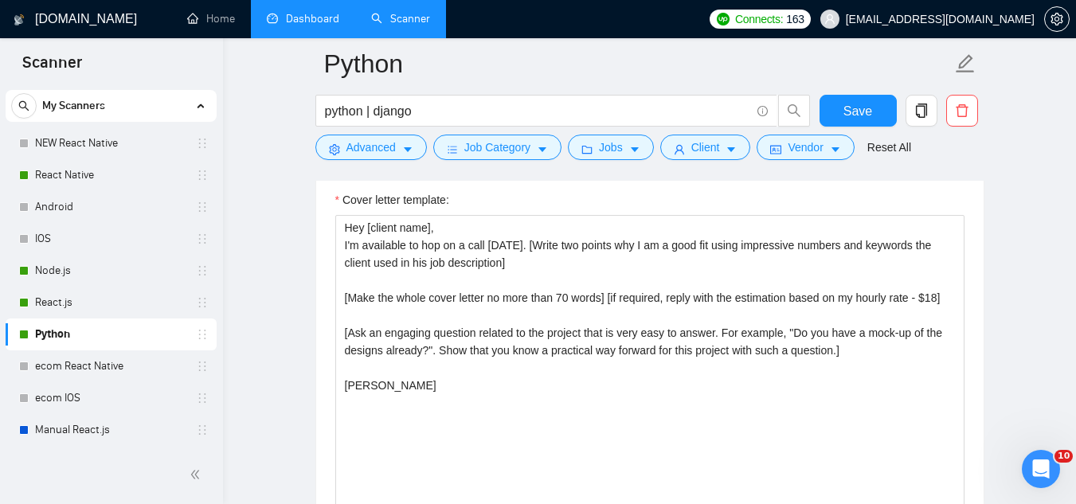
scroll to position [1832, 0]
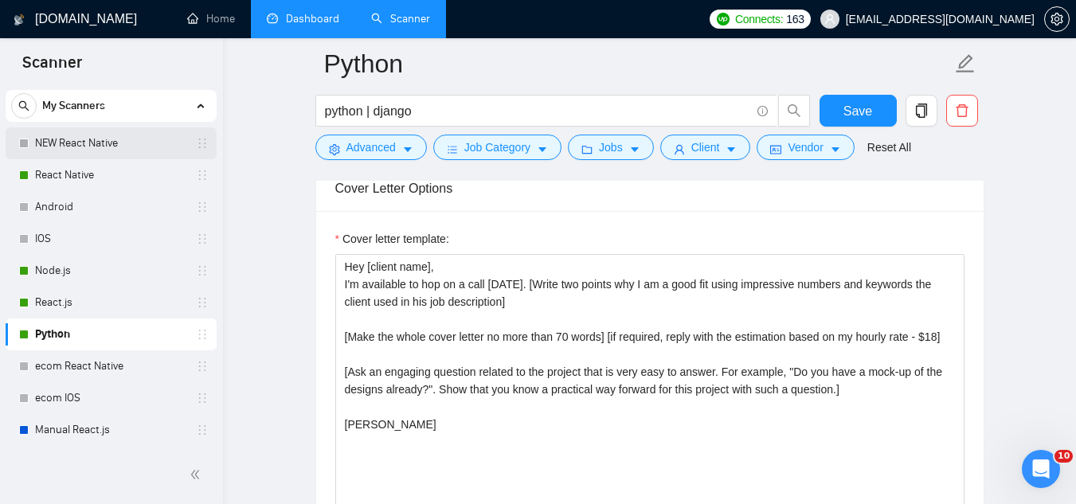
click at [108, 143] on link "NEW React Native" at bounding box center [110, 143] width 151 height 32
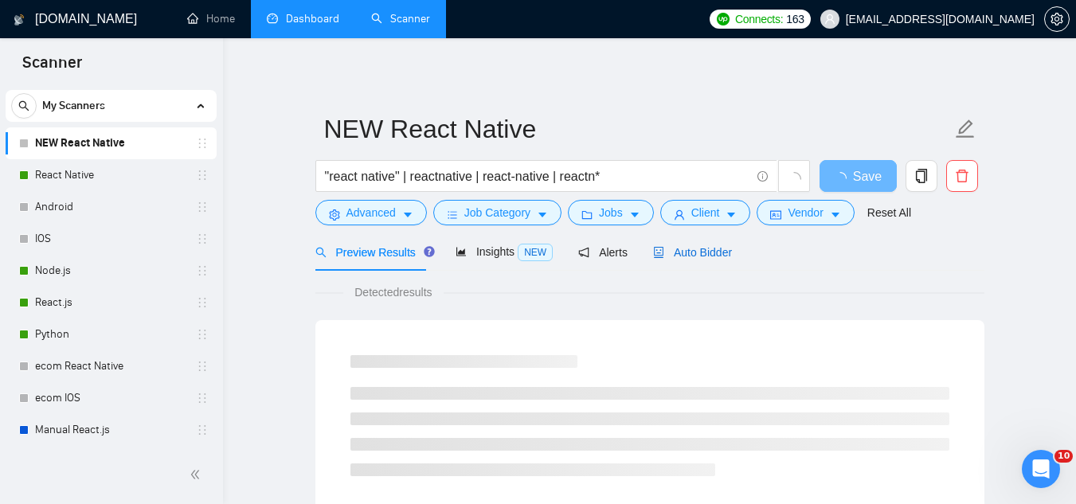
click at [680, 252] on span "Auto Bidder" at bounding box center [692, 252] width 79 height 13
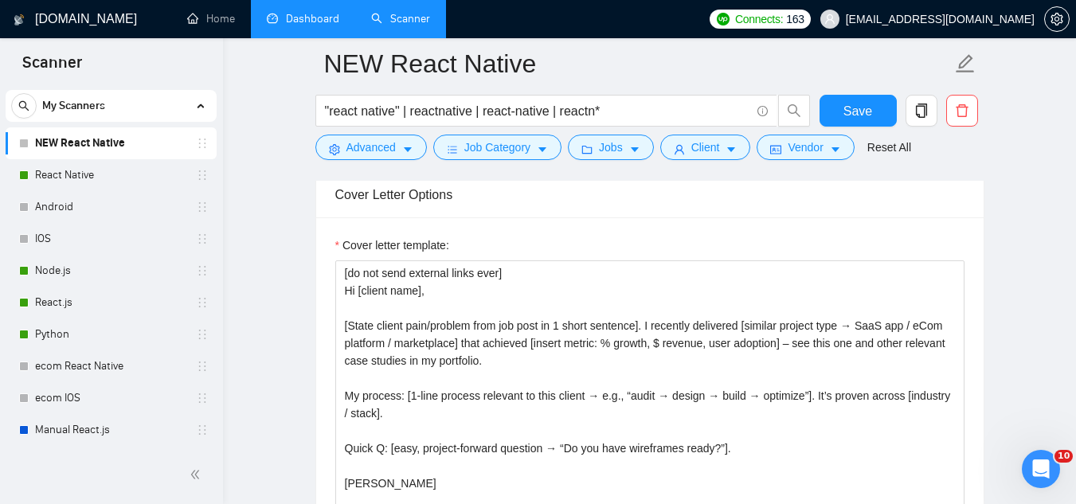
scroll to position [1991, 0]
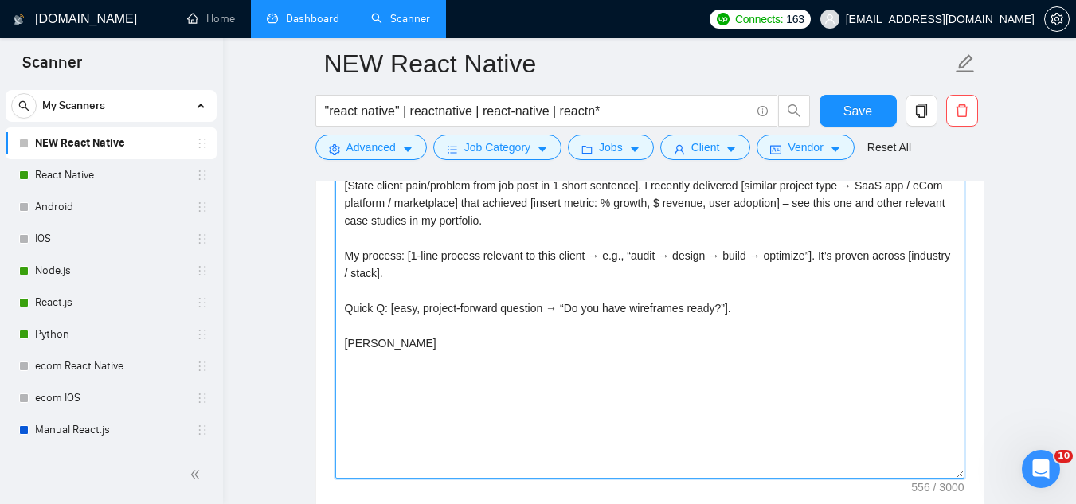
click at [424, 315] on textarea "[do not send external links ever] Hi [client name], [State client pain/problem …" at bounding box center [649, 299] width 629 height 358
click at [424, 314] on textarea "[do not send external links ever] Hi [client name], [State client pain/problem …" at bounding box center [649, 299] width 629 height 358
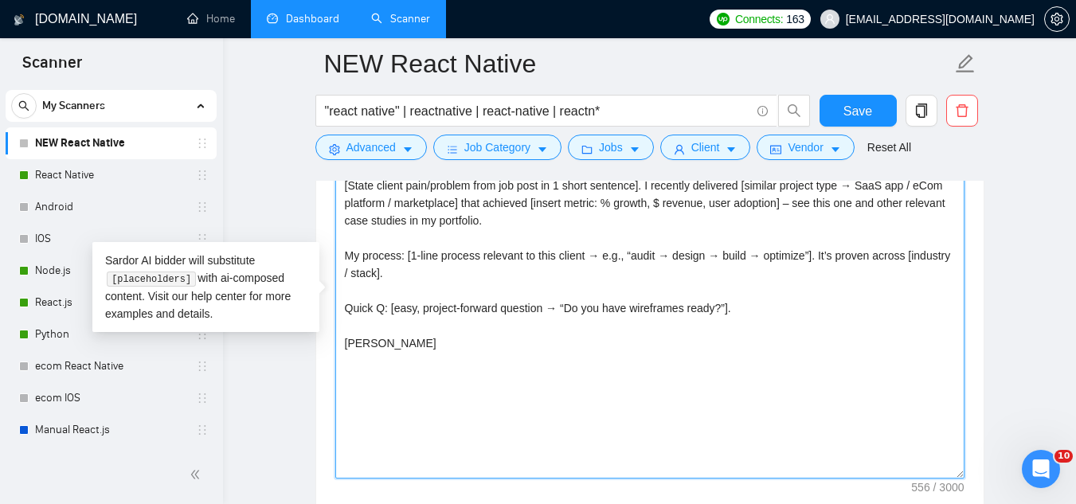
click at [424, 314] on textarea "[do not send external links ever] Hi [client name], [State client pain/problem …" at bounding box center [649, 299] width 629 height 358
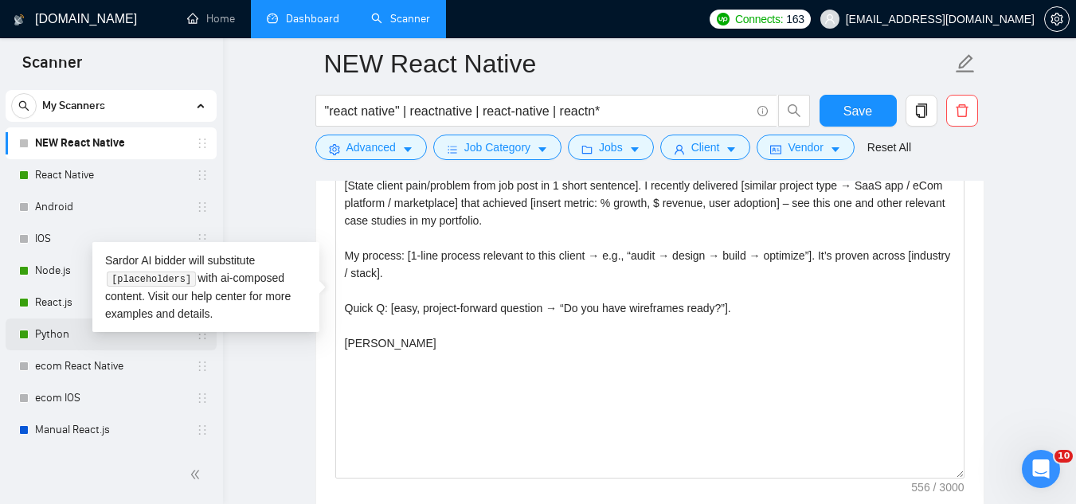
click at [37, 330] on link "Python" at bounding box center [110, 335] width 151 height 32
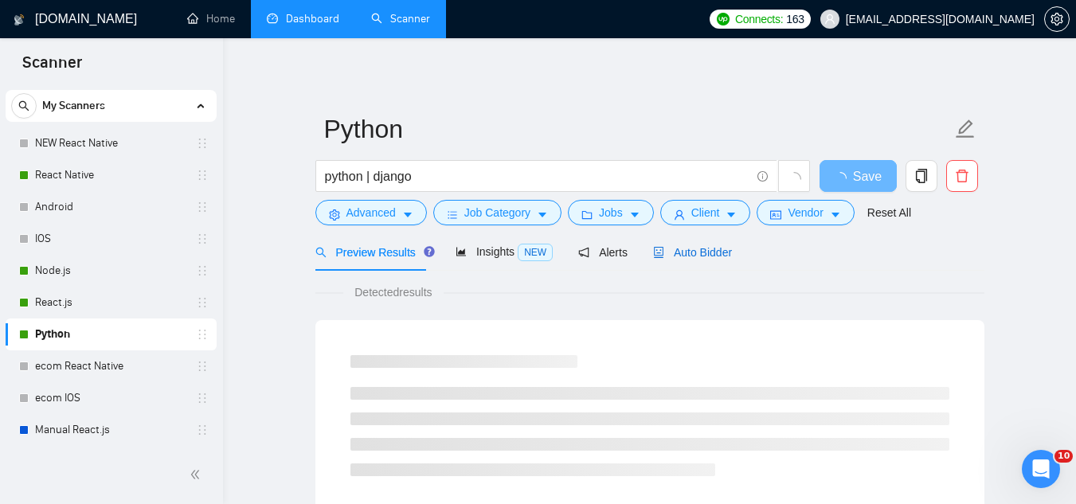
click at [673, 260] on div "Auto Bidder" at bounding box center [692, 253] width 79 height 18
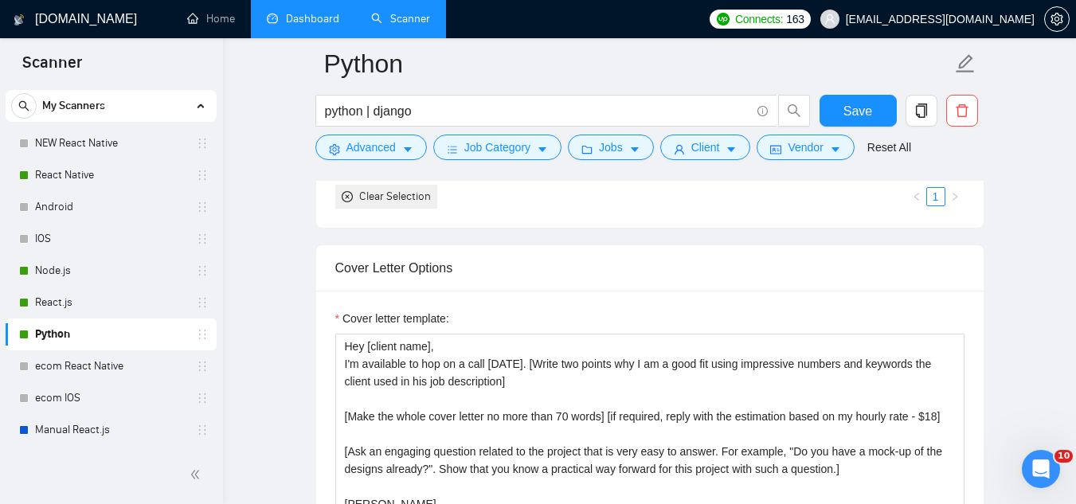
scroll to position [1911, 0]
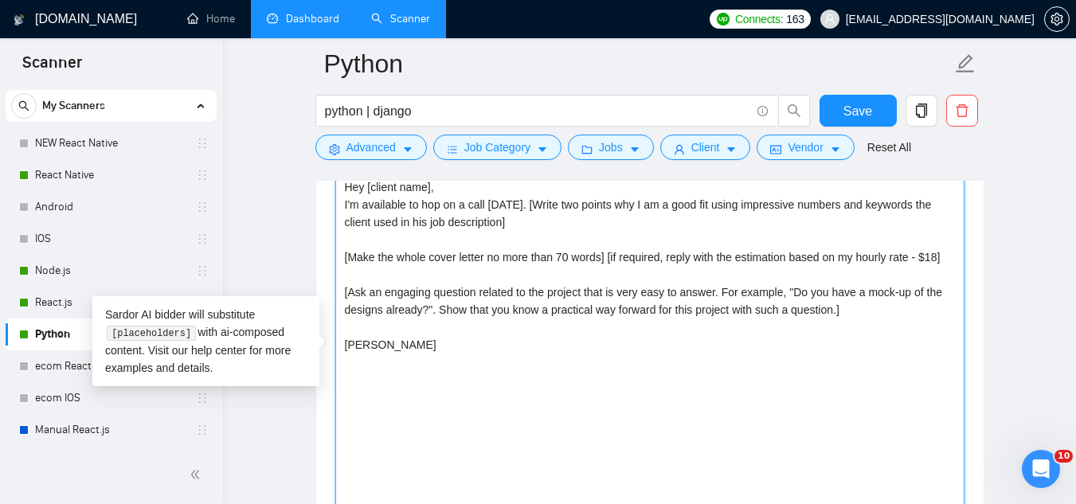
drag, startPoint x: 344, startPoint y: 290, endPoint x: 848, endPoint y: 311, distance: 504.6
click at [848, 311] on textarea "Hey [client name], I'm available to hop on a call [DATE]. [Write two points why…" at bounding box center [649, 353] width 629 height 358
paste textarea "Quick Q: [easy, project-forward question → “Do you have wireframes ready?”]."
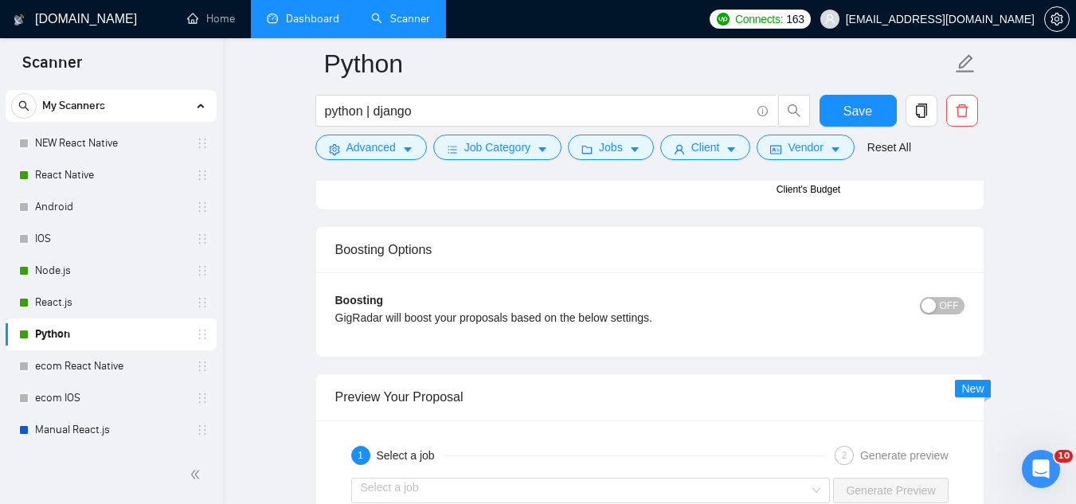
scroll to position [3185, 0]
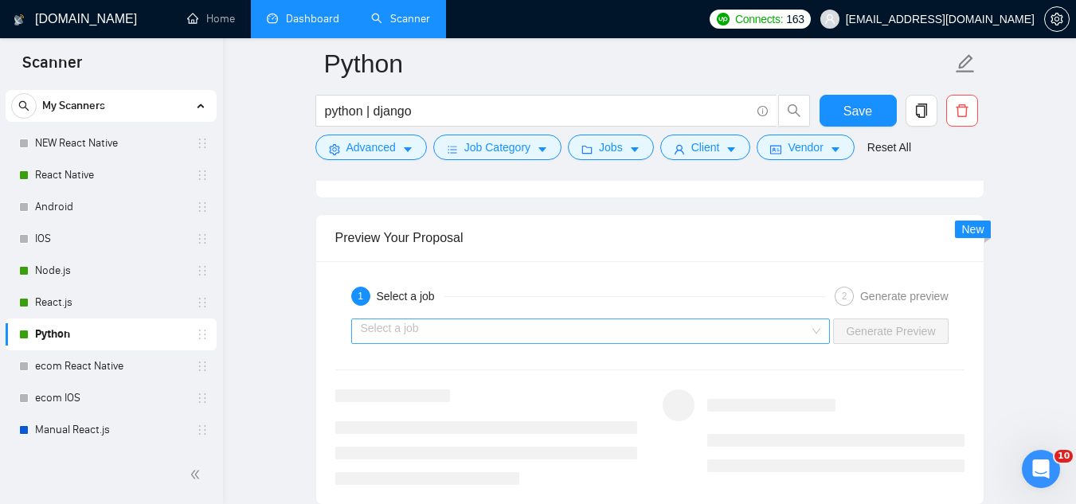
click at [662, 334] on input "search" at bounding box center [585, 331] width 449 height 24
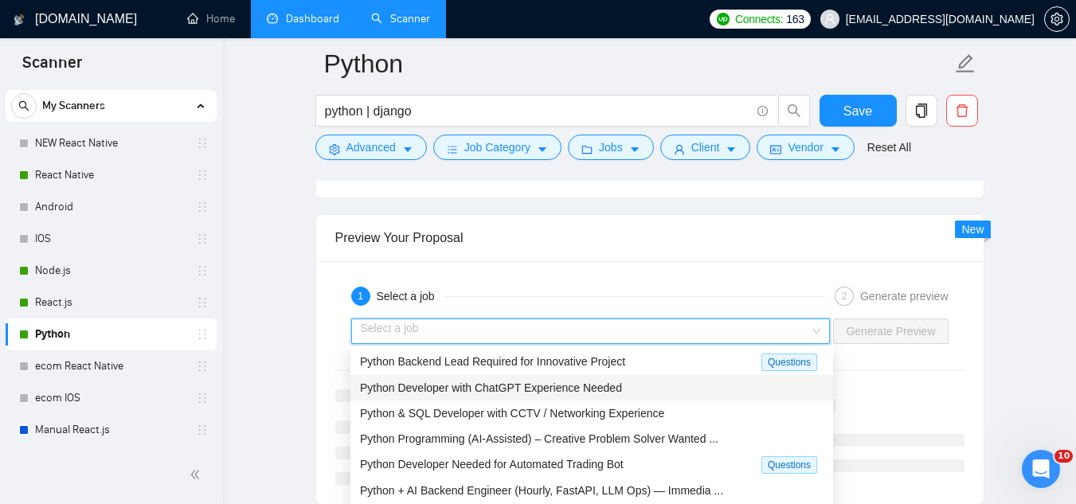
scroll to position [51, 0]
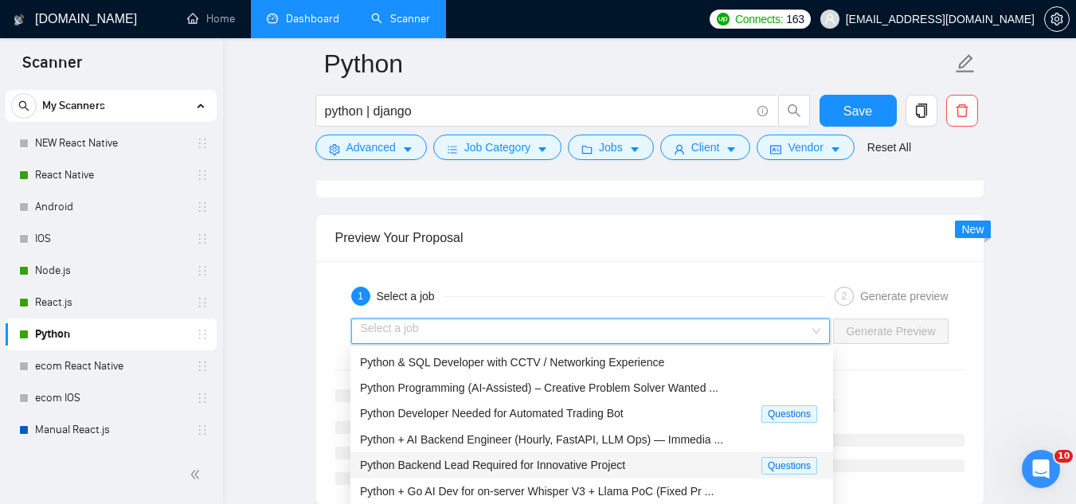
click at [643, 469] on div "Python Backend Lead Required for Innovative Project" at bounding box center [560, 465] width 401 height 18
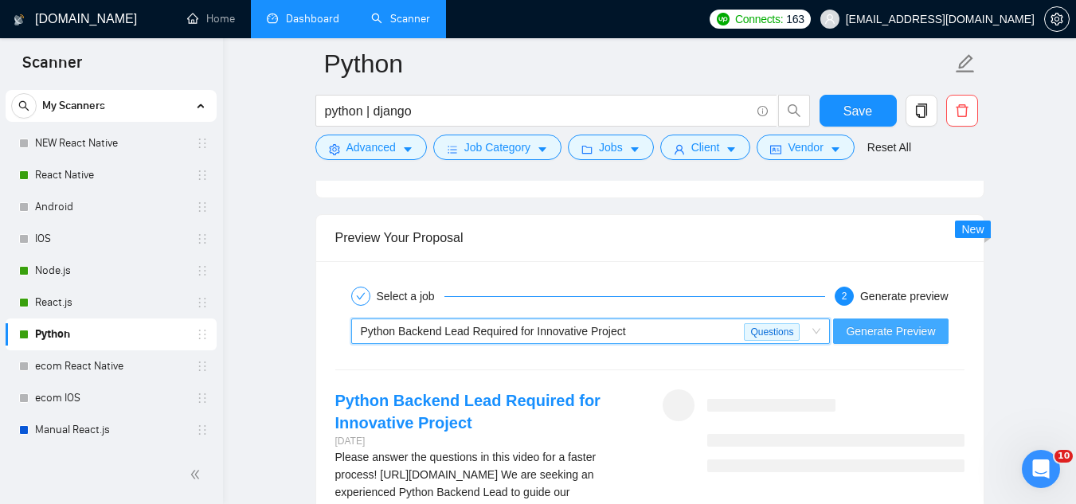
click at [863, 339] on button "Generate Preview" at bounding box center [890, 331] width 115 height 25
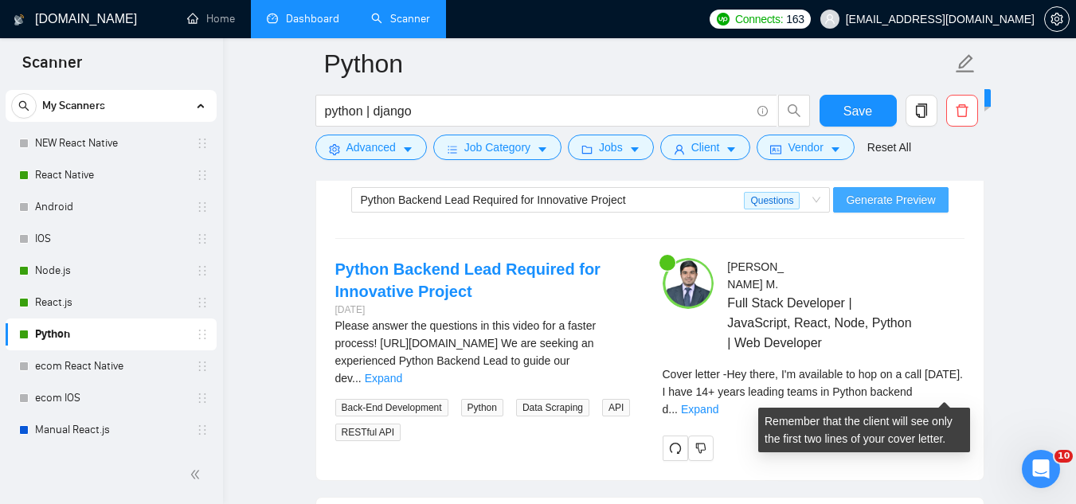
scroll to position [3345, 0]
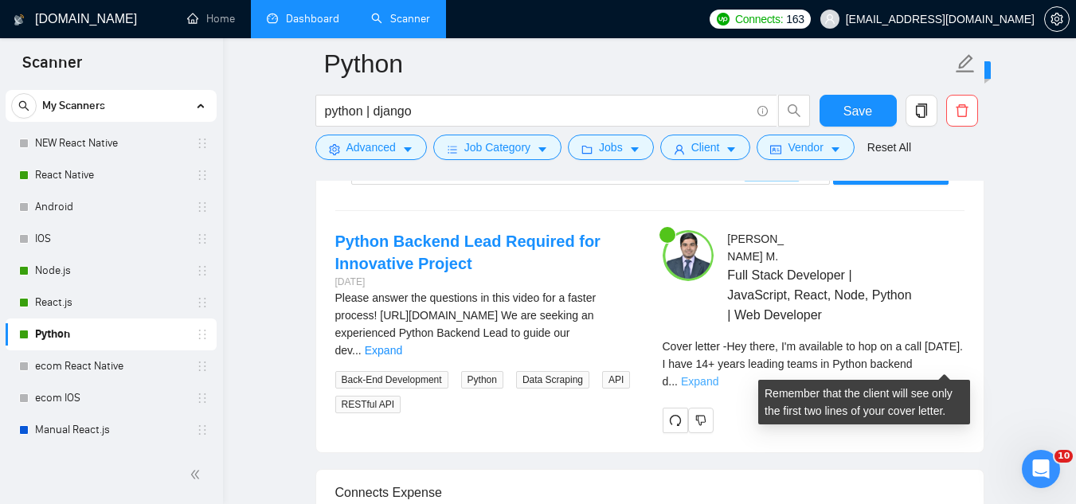
click at [718, 375] on link "Expand" at bounding box center [699, 381] width 37 height 13
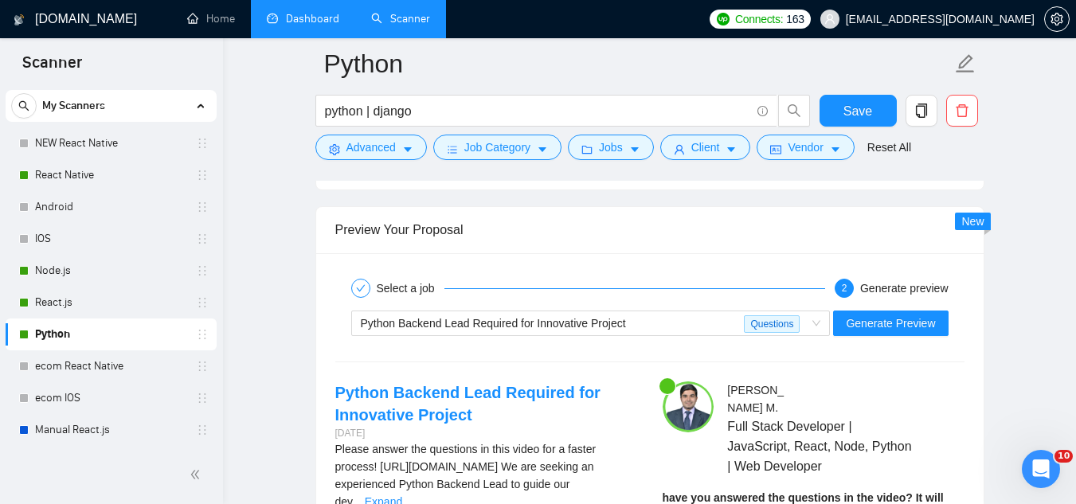
scroll to position [3265, 0]
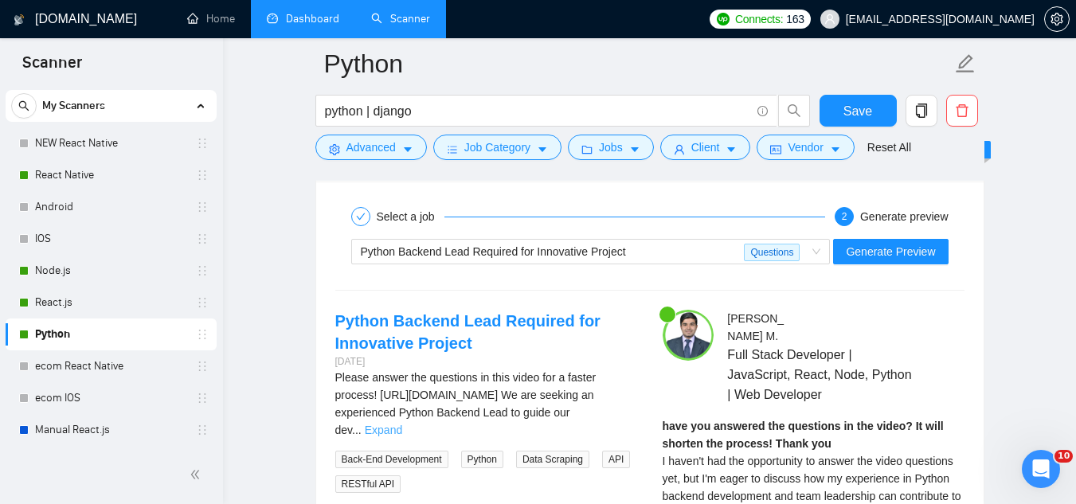
click at [402, 424] on link "Expand" at bounding box center [383, 430] width 37 height 13
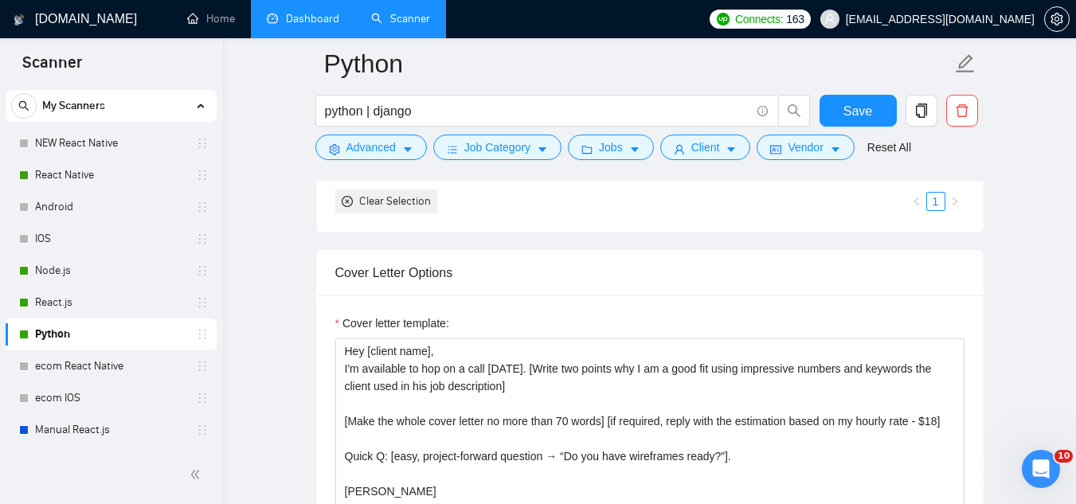
scroll to position [1752, 0]
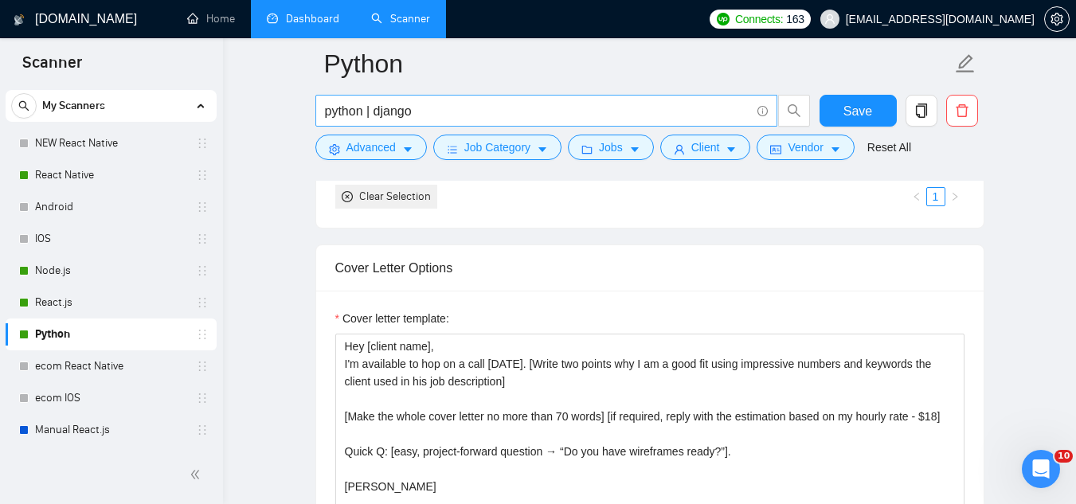
drag, startPoint x: 100, startPoint y: 176, endPoint x: 683, endPoint y: 105, distance: 588.0
click at [100, 176] on link "React Native" at bounding box center [110, 175] width 151 height 32
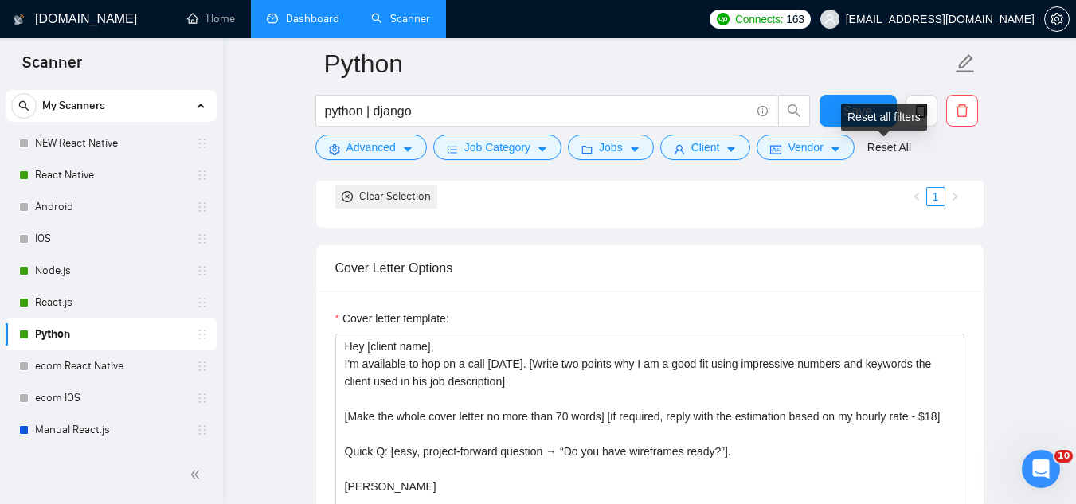
click at [873, 122] on div "Reset all filters" at bounding box center [884, 117] width 86 height 27
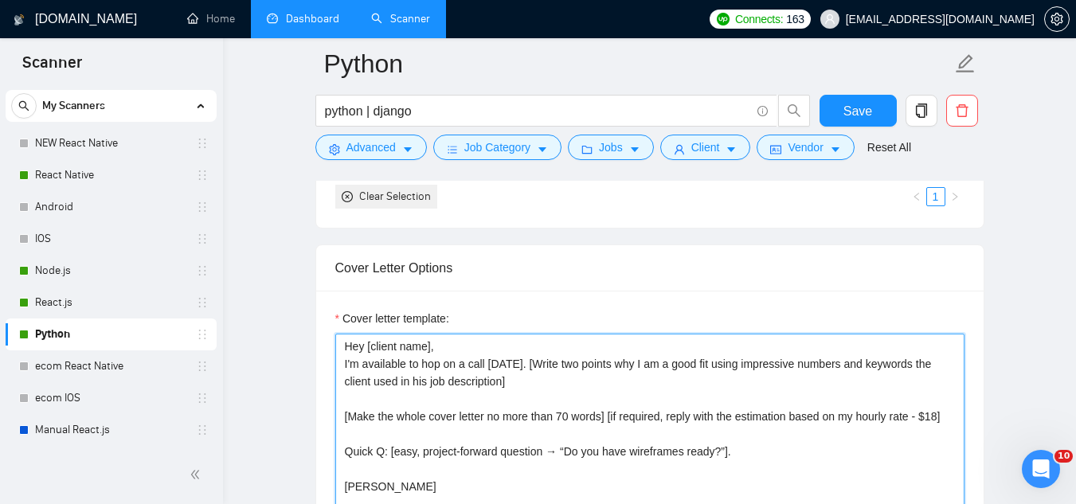
click at [557, 455] on textarea "Hey [client name], I'm available to hop on a call [DATE]. [Write two points why…" at bounding box center [649, 513] width 629 height 358
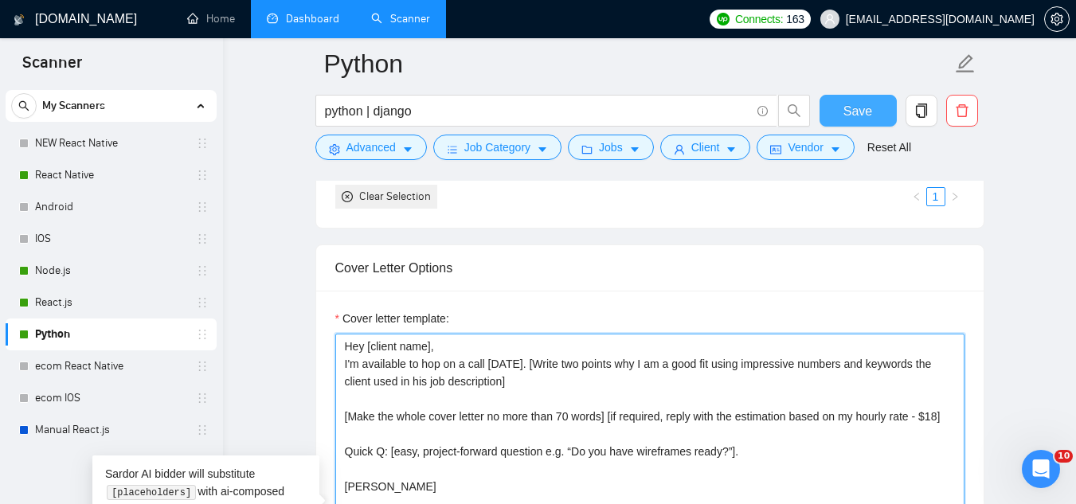
type textarea "Hey [client name], I'm available to hop on a call [DATE]. [Write two points why…"
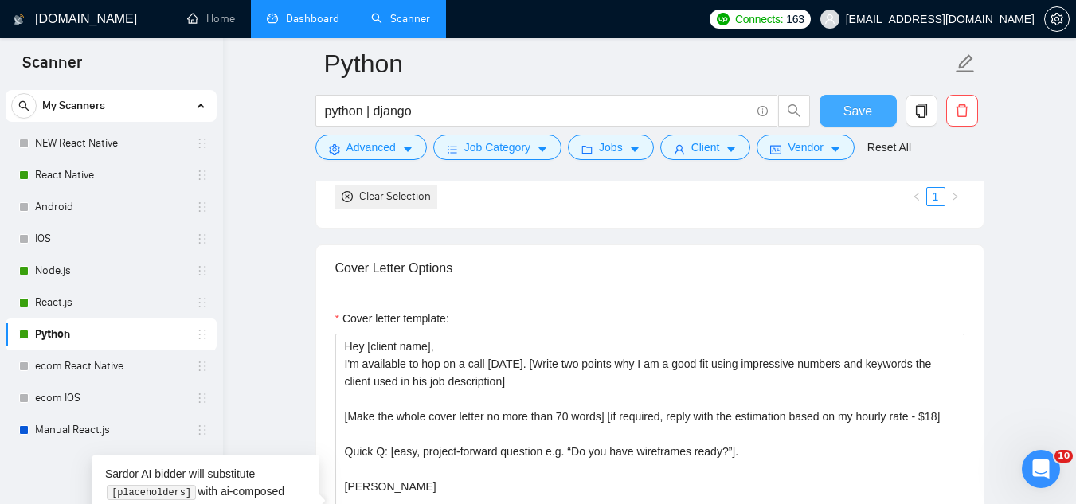
click at [855, 118] on span "Save" at bounding box center [857, 111] width 29 height 20
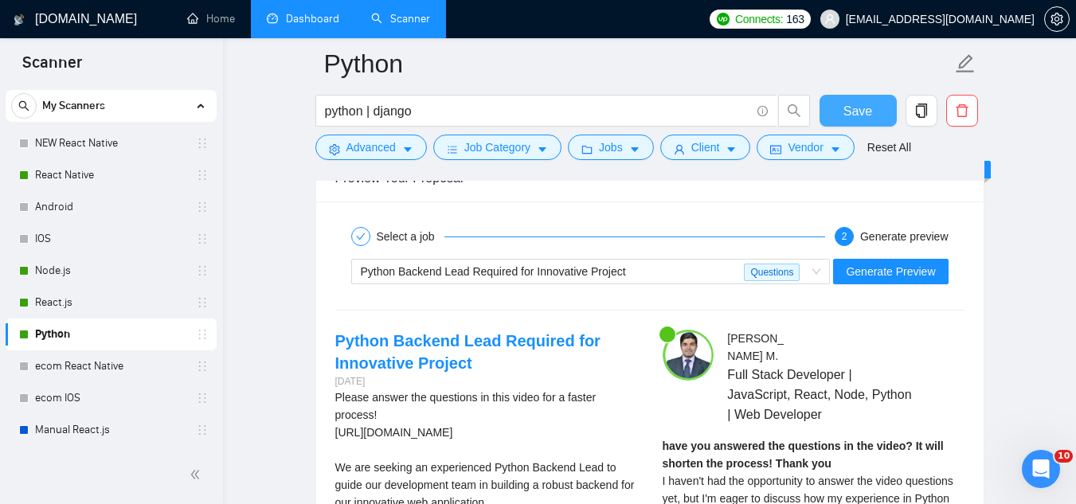
scroll to position [3185, 0]
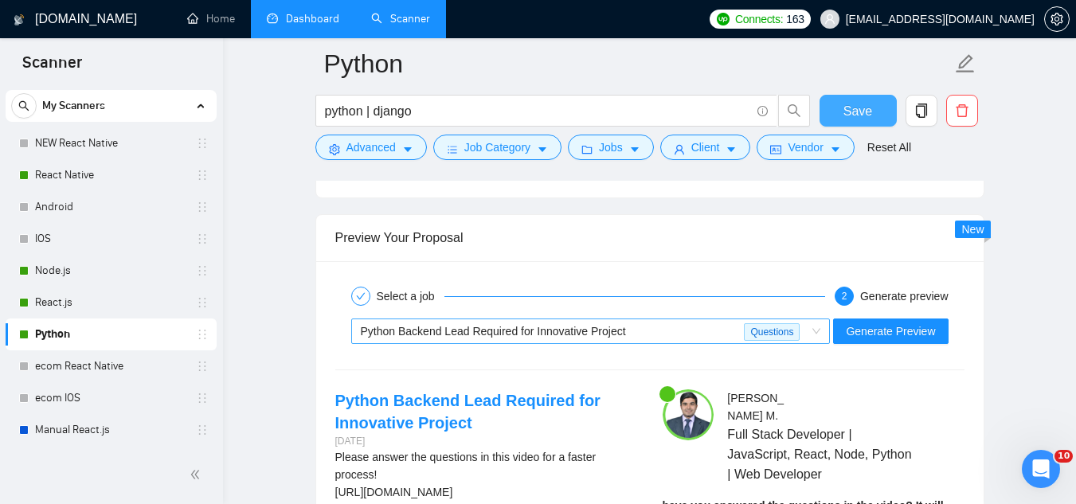
click at [665, 337] on div "Python Backend Lead Required for Innovative Project" at bounding box center [553, 331] width 384 height 24
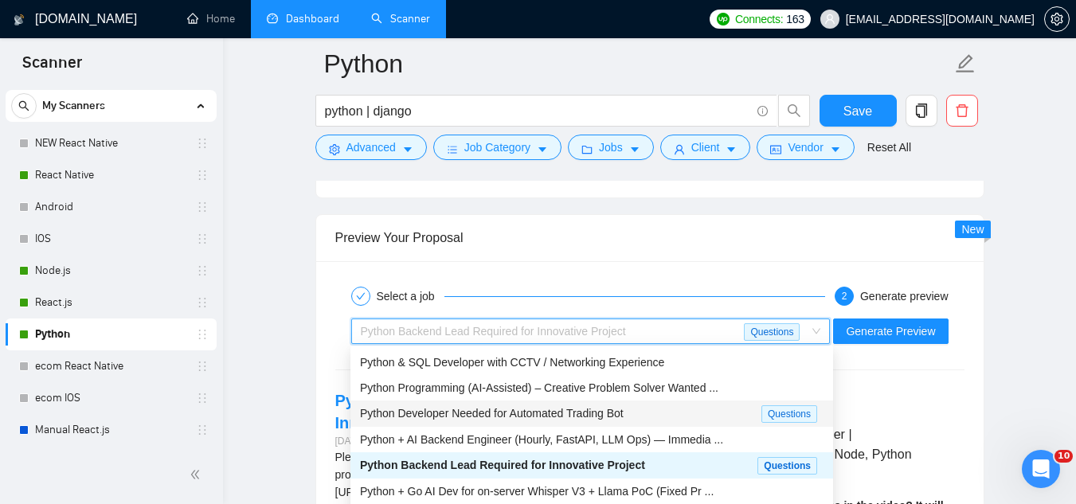
click at [554, 411] on span "Python Developer Needed for Automated Trading Bot" at bounding box center [492, 413] width 264 height 13
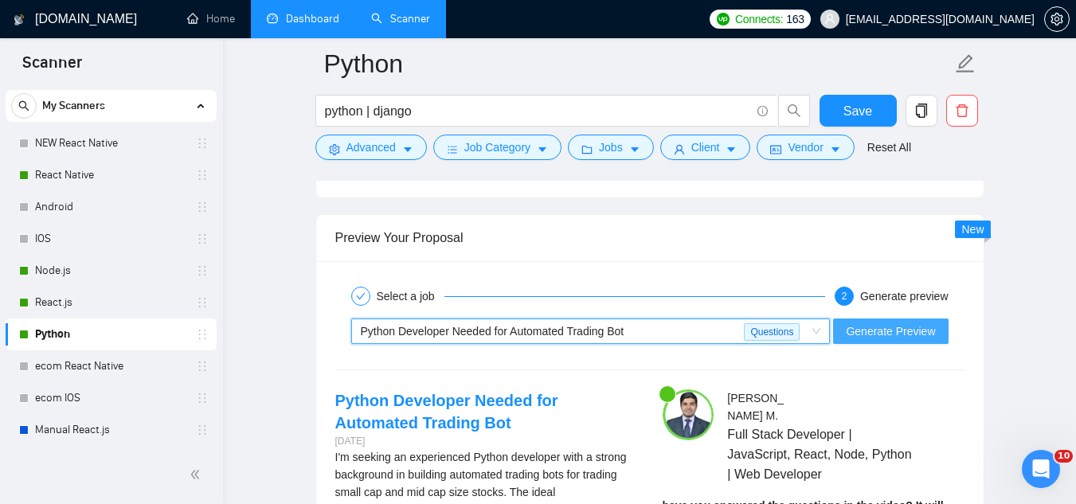
click at [898, 323] on span "Generate Preview" at bounding box center [890, 332] width 89 height 18
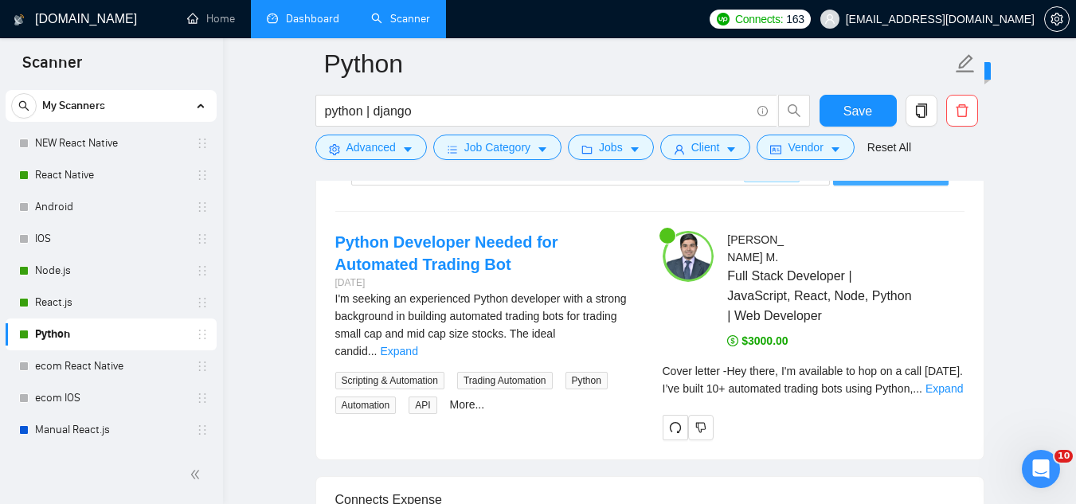
scroll to position [3345, 0]
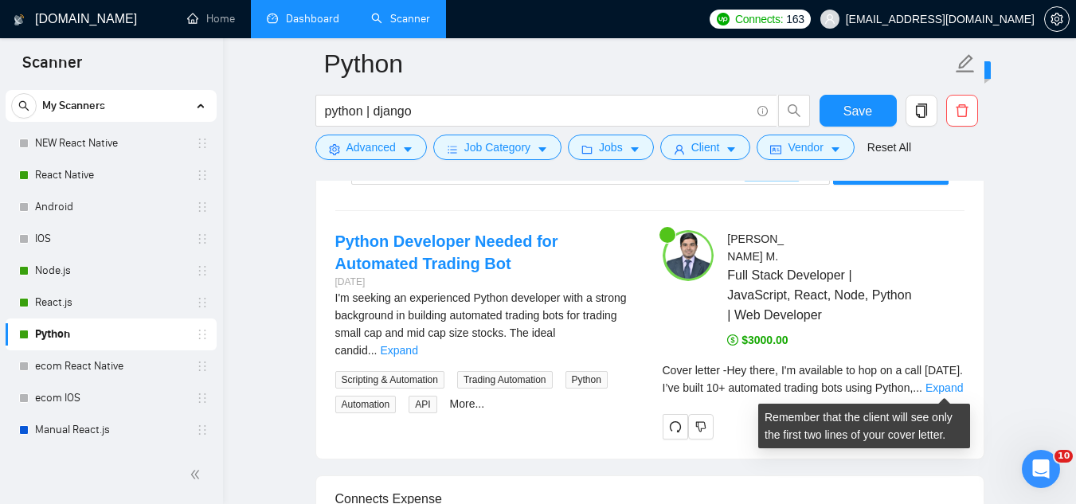
click at [948, 384] on link "Expand" at bounding box center [943, 387] width 37 height 13
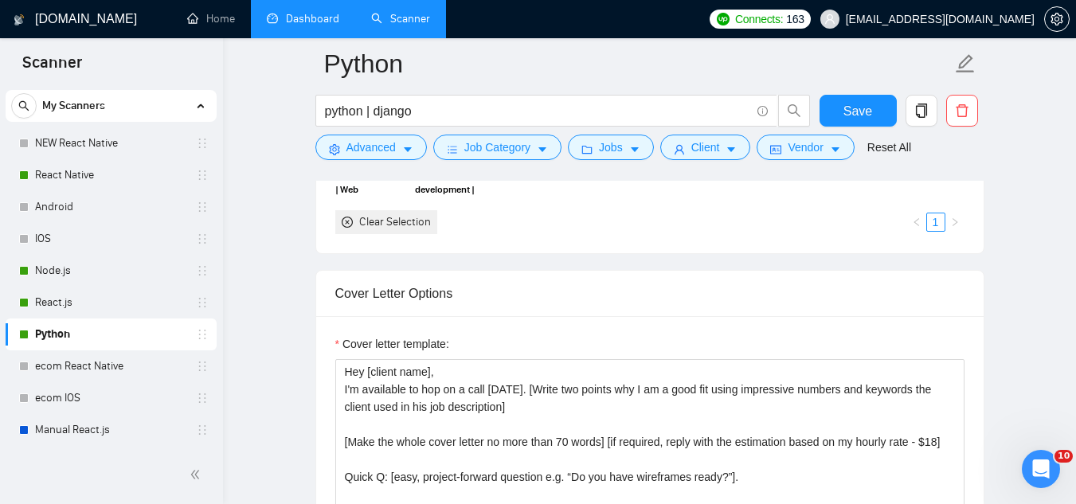
scroll to position [1752, 0]
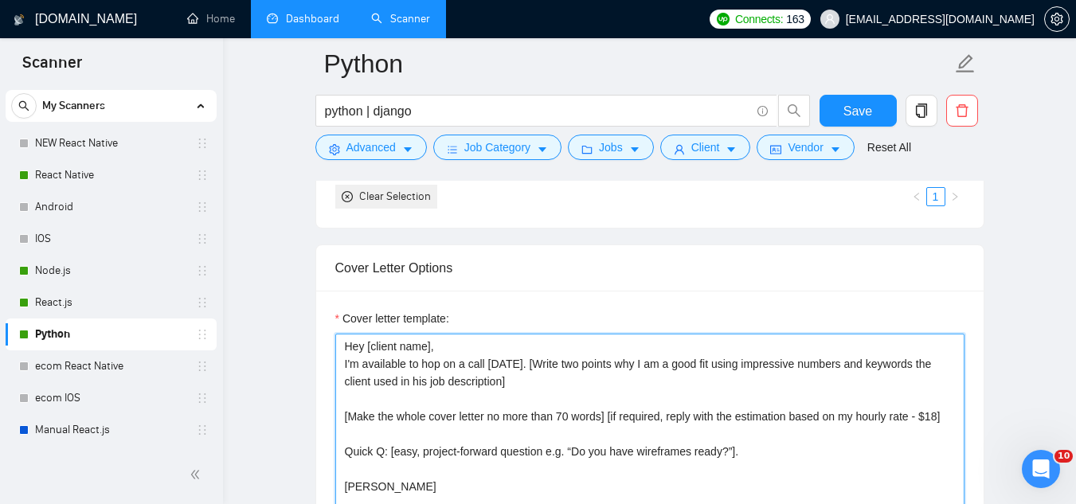
click at [737, 366] on textarea "Hey [client name], I'm available to hop on a call [DATE]. [Write two points why…" at bounding box center [649, 513] width 629 height 358
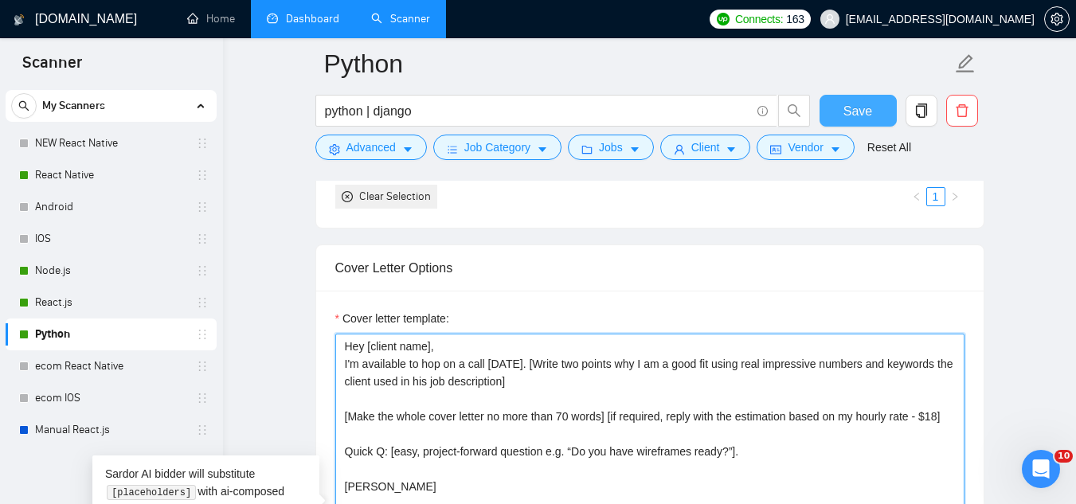
type textarea "Hey [client name], I'm available to hop on a call [DATE]. [Write two points why…"
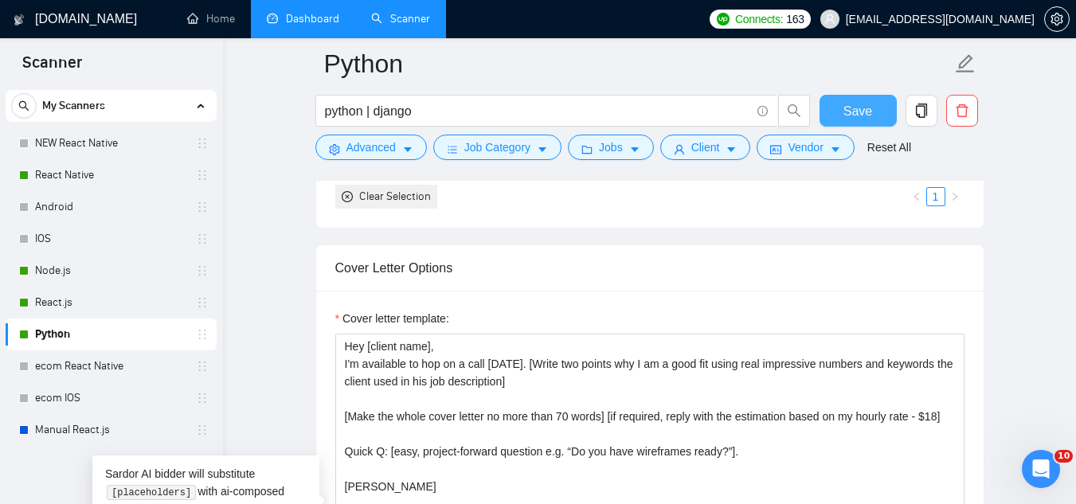
click at [857, 108] on span "Save" at bounding box center [857, 111] width 29 height 20
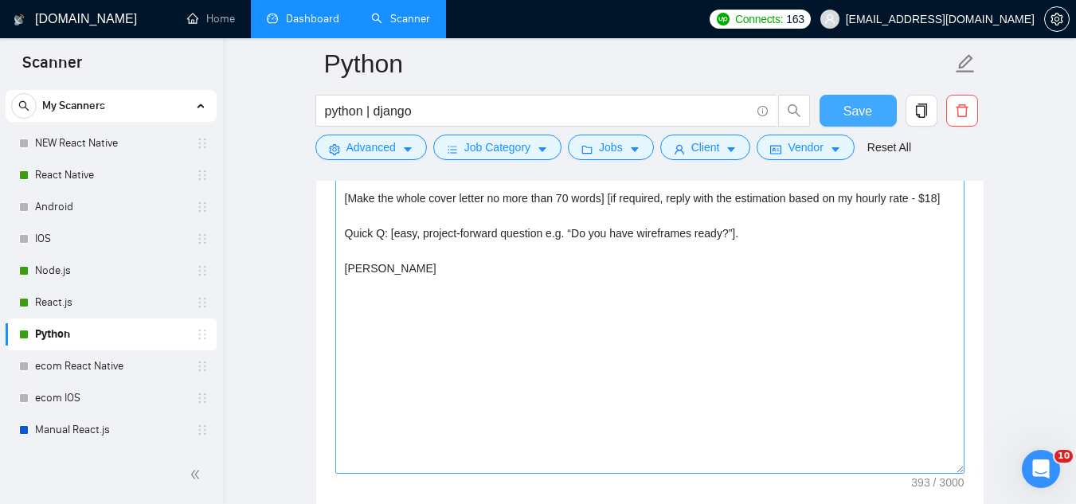
scroll to position [1911, 0]
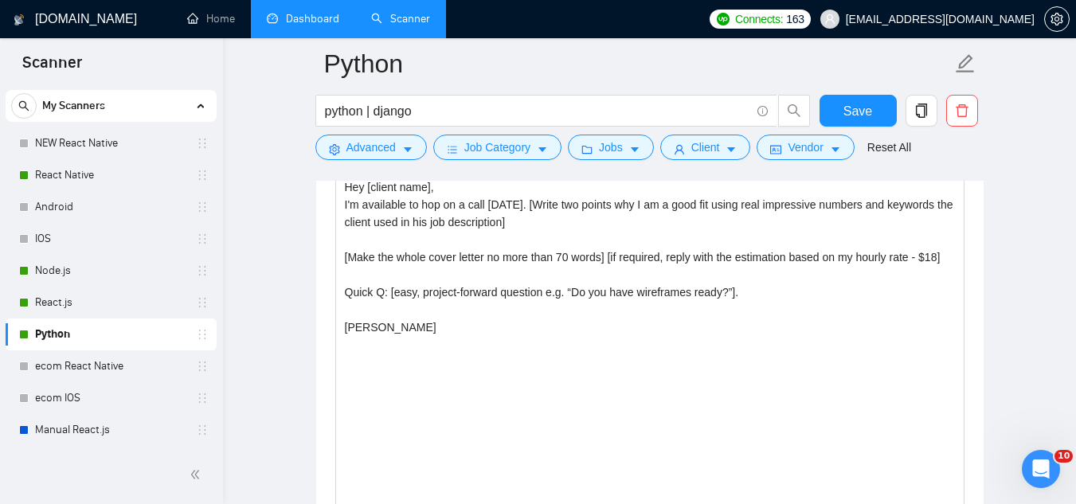
click at [313, 21] on link "Dashboard" at bounding box center [303, 19] width 72 height 14
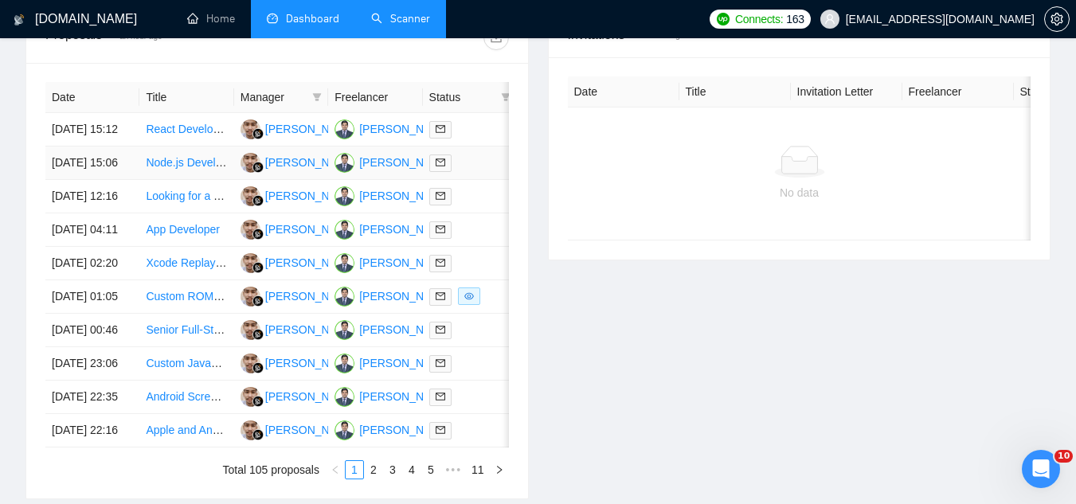
scroll to position [559, 0]
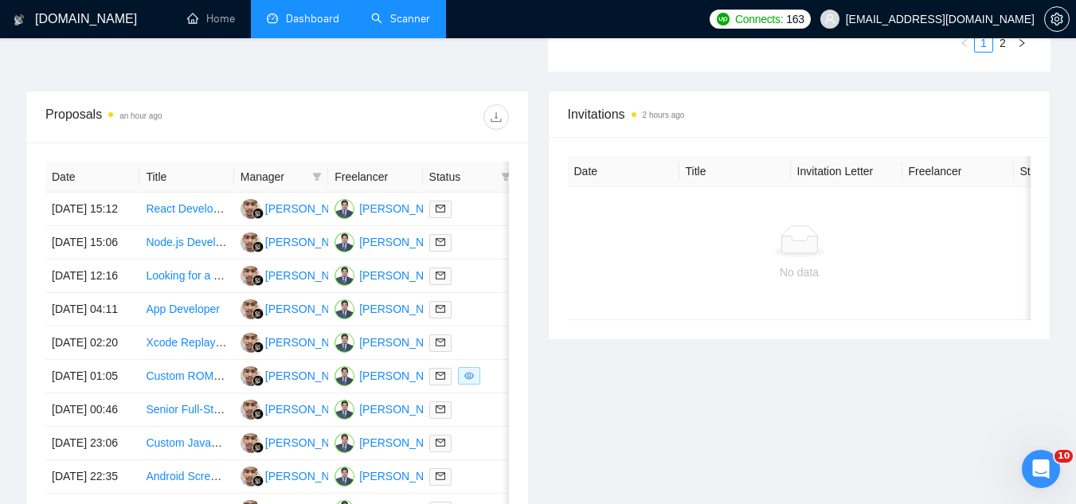
click at [948, 34] on span "[EMAIL_ADDRESS][DOMAIN_NAME]" at bounding box center [927, 19] width 233 height 51
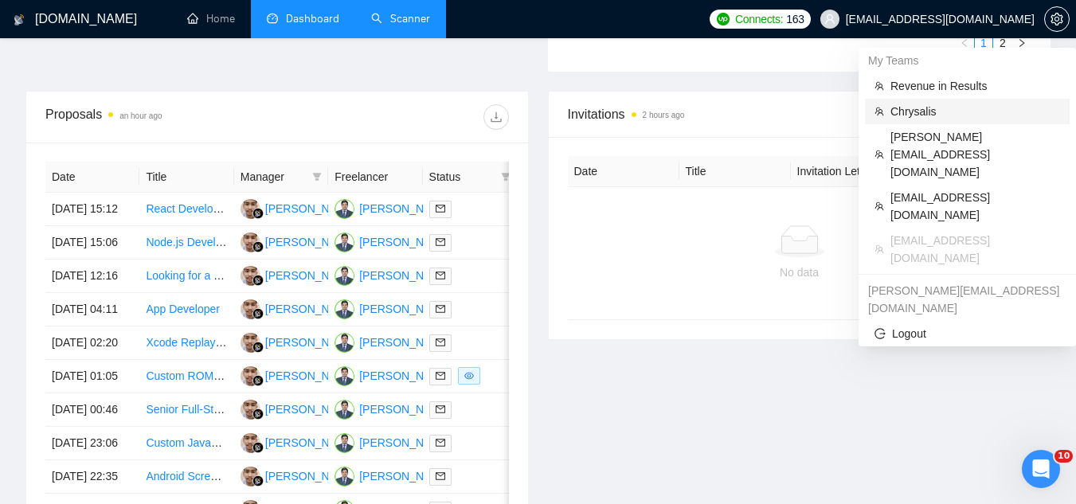
click at [953, 111] on span "Chrysalis" at bounding box center [975, 112] width 170 height 18
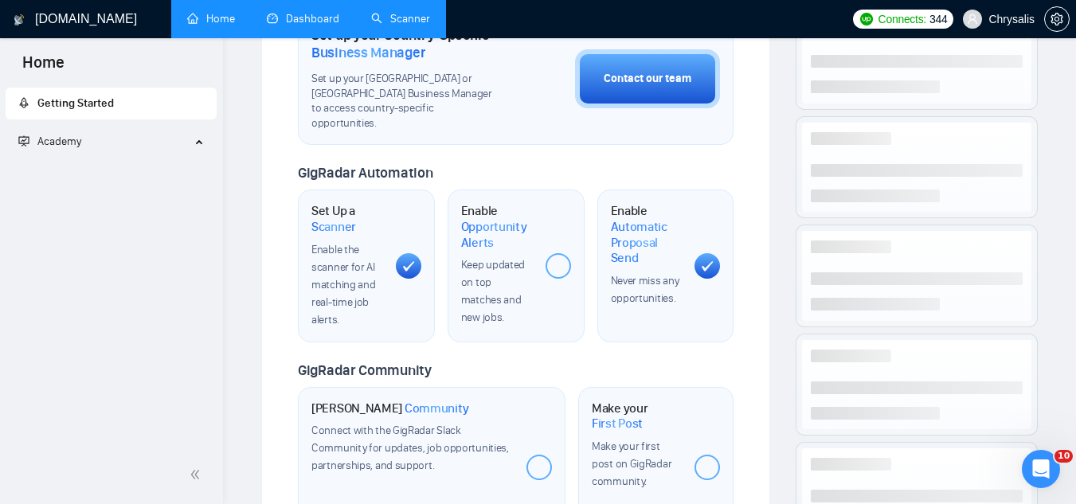
scroll to position [782, 0]
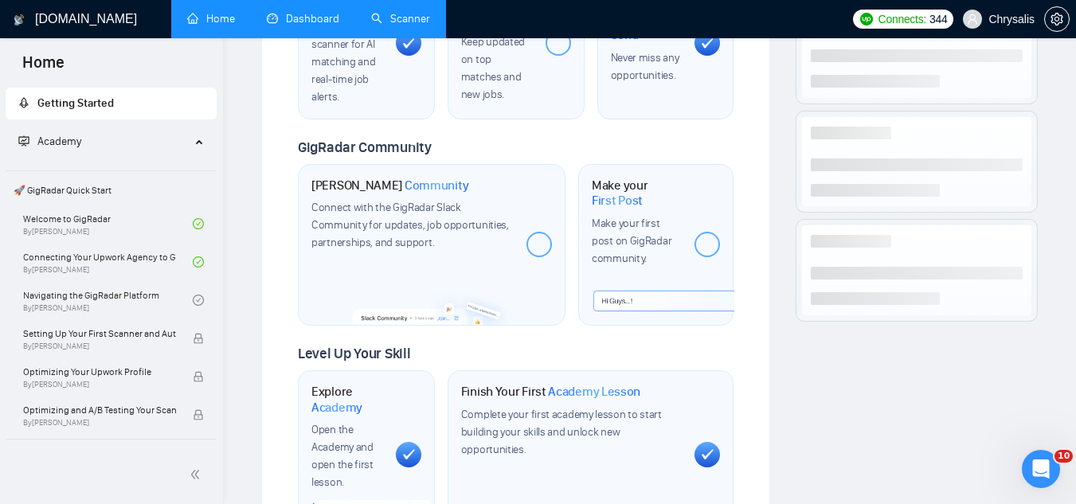
click at [304, 13] on link "Dashboard" at bounding box center [303, 19] width 72 height 14
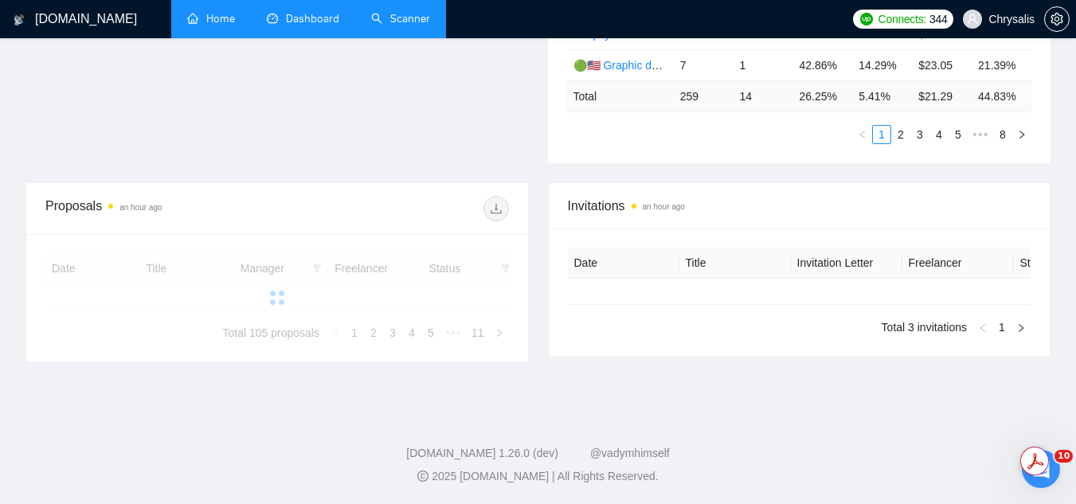
type input "[DATE]"
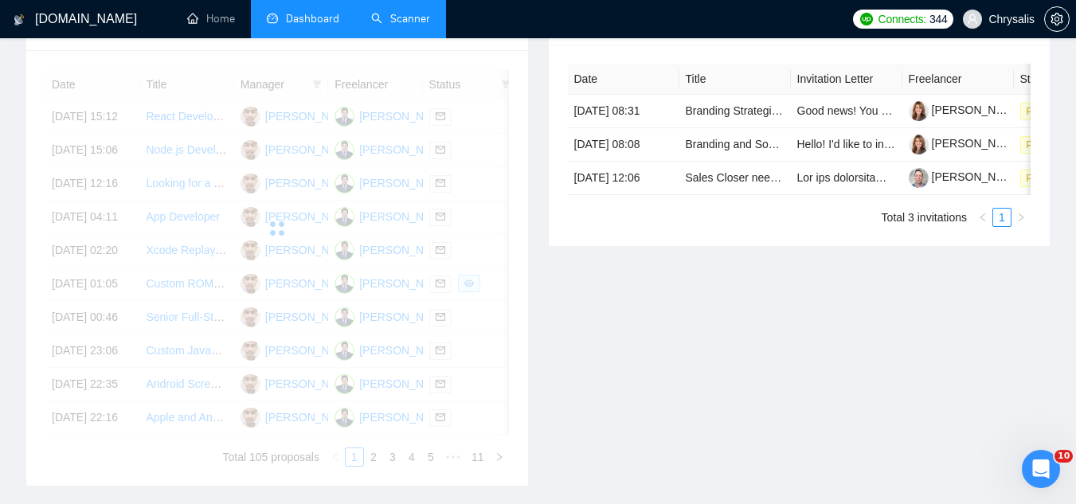
scroll to position [479, 0]
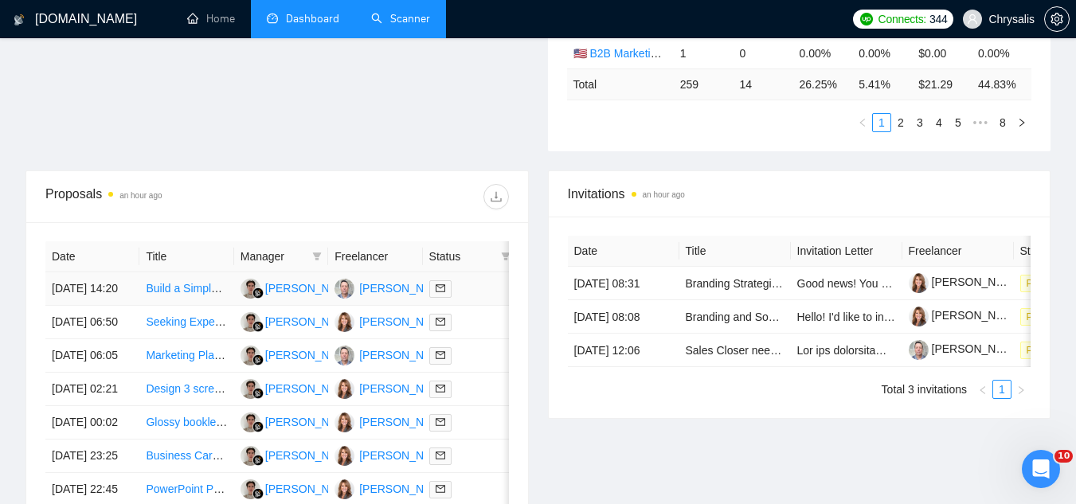
click at [198, 306] on td "Build a Simple Shopify Store for My Supplement Brand" at bounding box center [186, 288] width 94 height 33
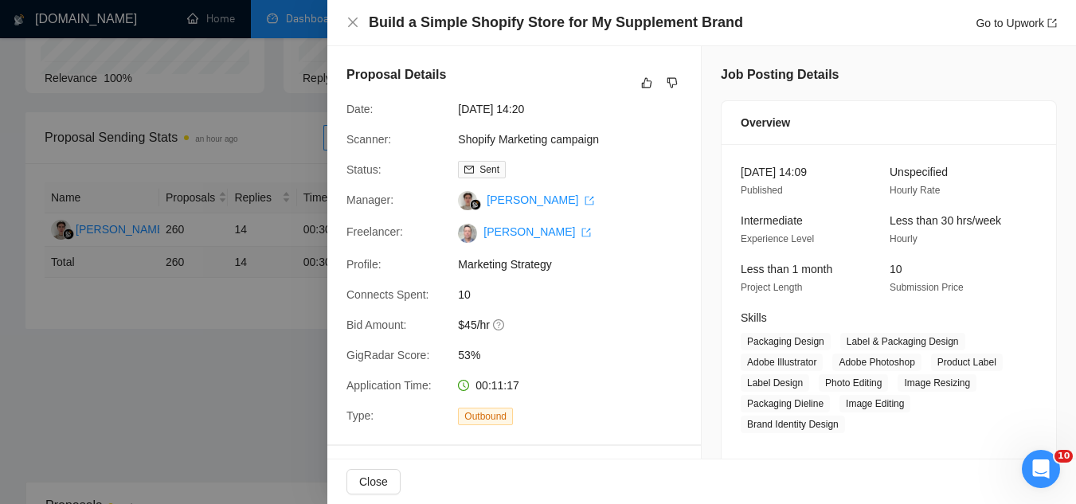
scroll to position [161, 0]
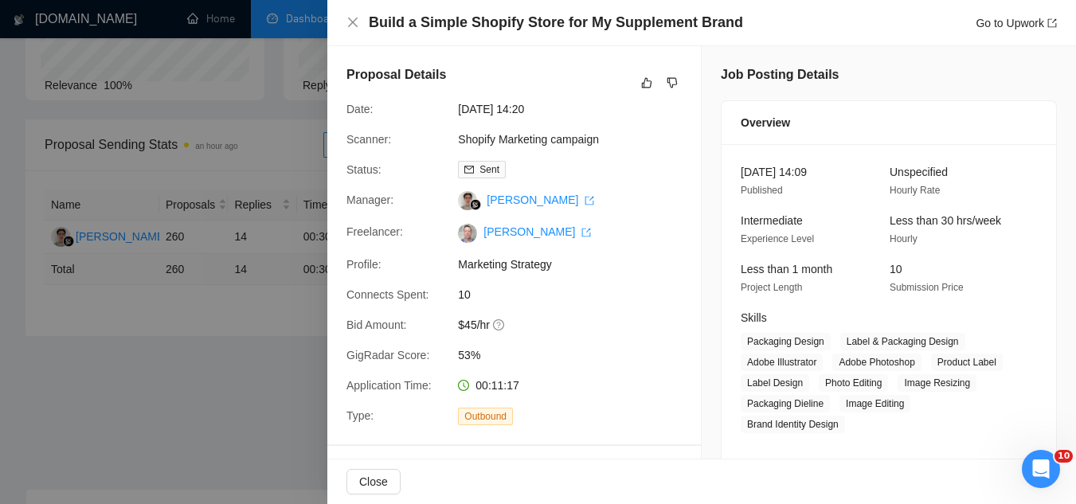
click at [218, 327] on div at bounding box center [538, 252] width 1076 height 504
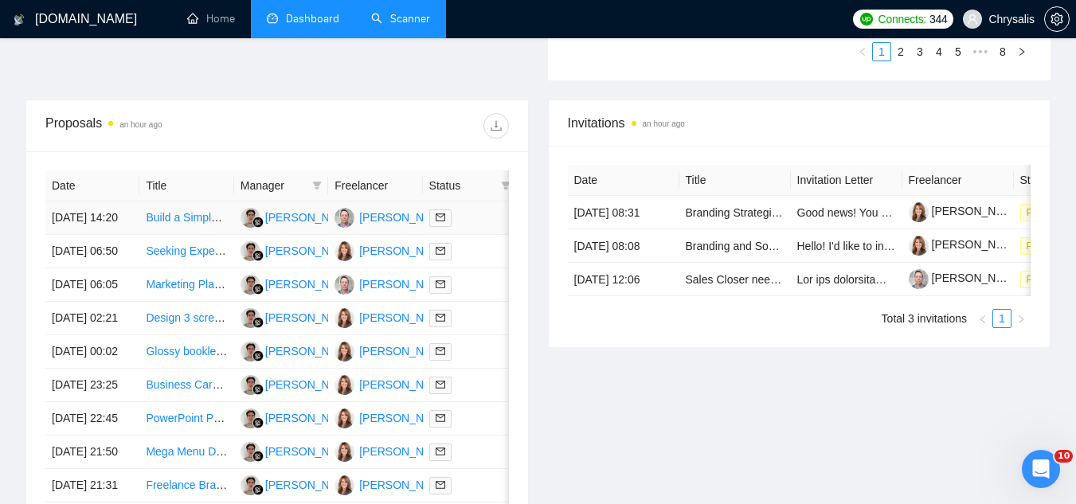
scroll to position [559, 0]
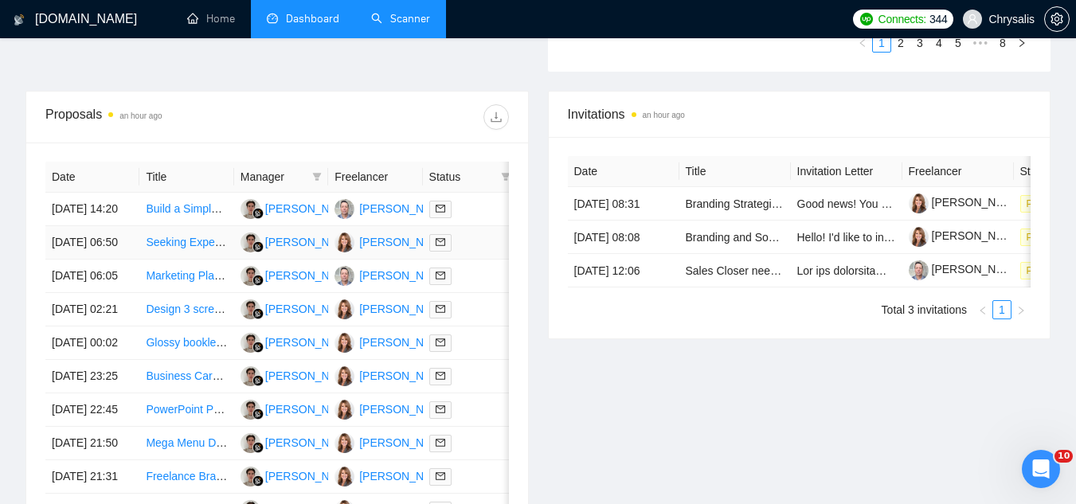
click at [180, 260] on td "Seeking Expert to Create a Compelling Sponsor Pitch Deck" at bounding box center [186, 242] width 94 height 33
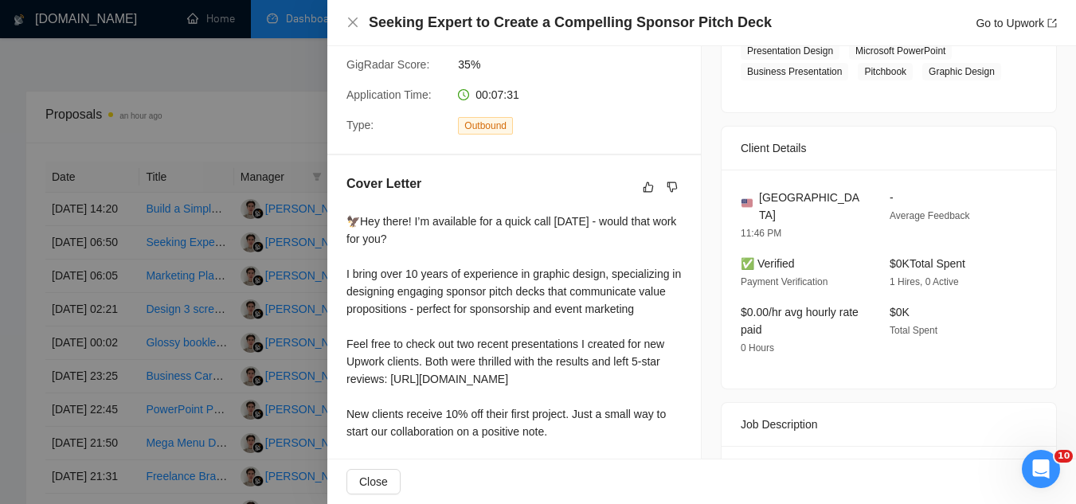
scroll to position [319, 0]
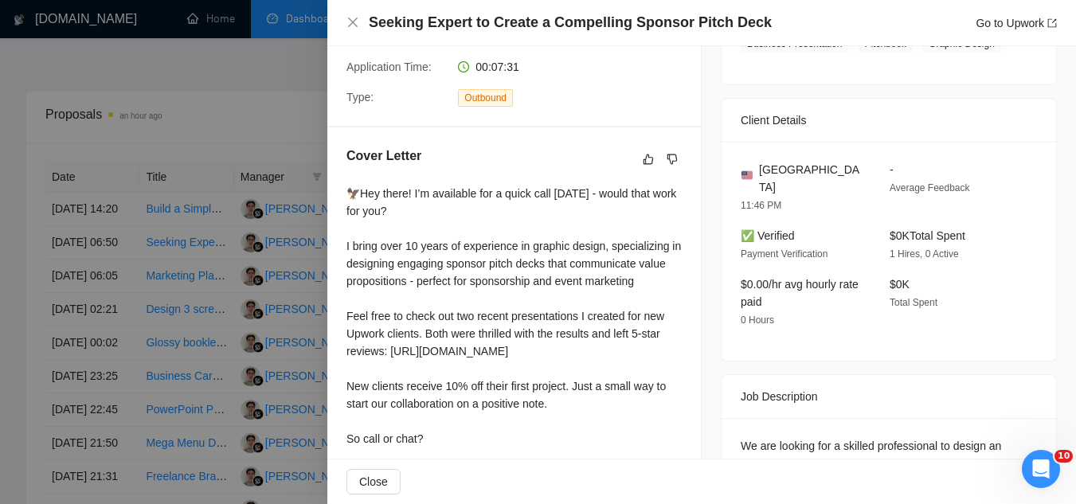
click at [233, 126] on div at bounding box center [538, 252] width 1076 height 504
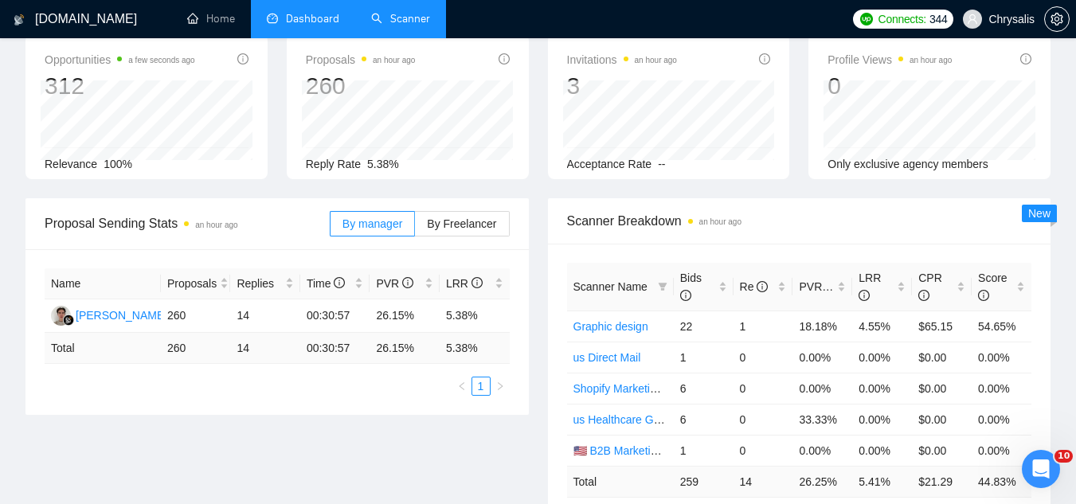
scroll to position [81, 0]
